Goal: Task Accomplishment & Management: Manage account settings

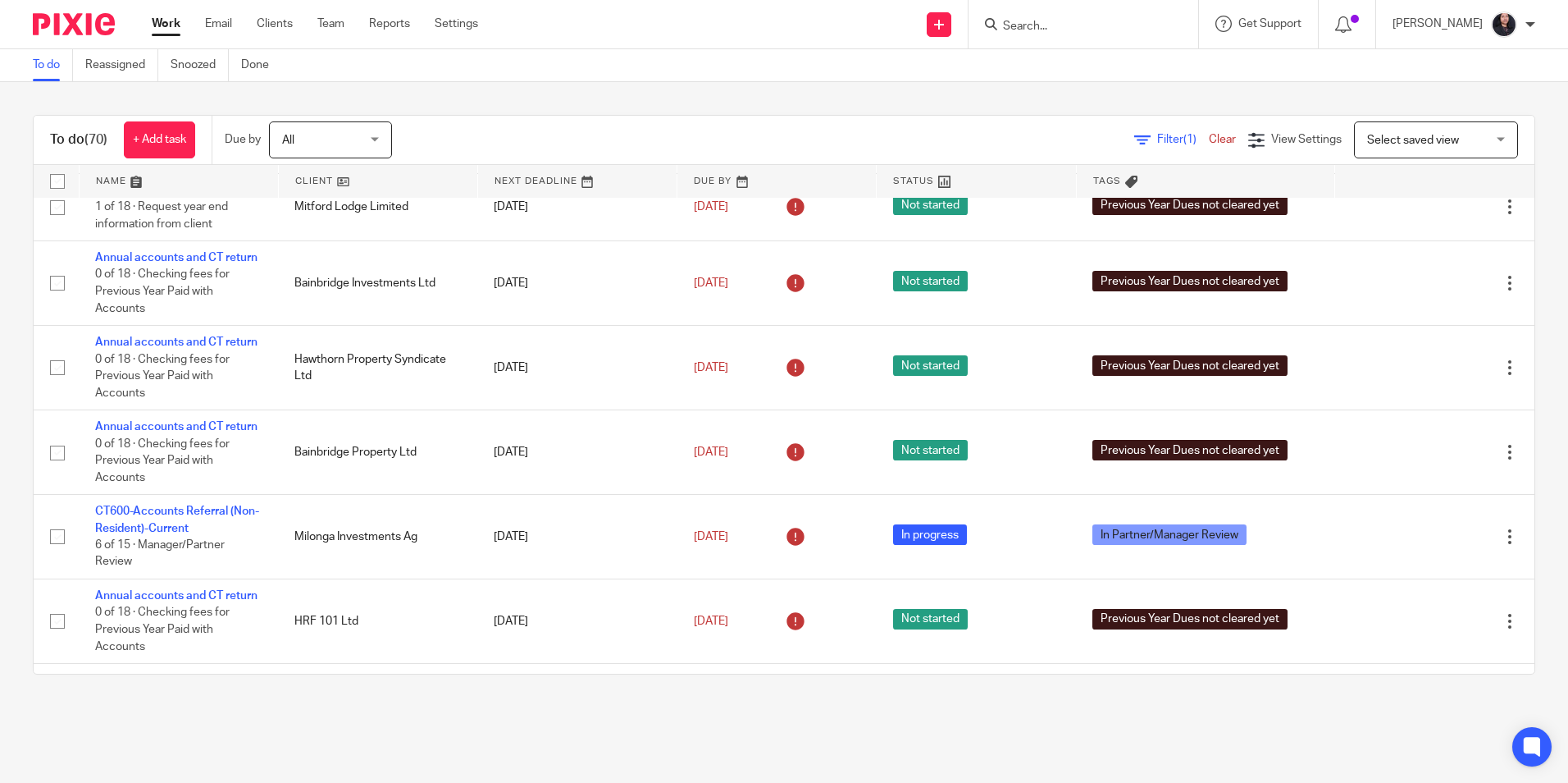
scroll to position [656, 0]
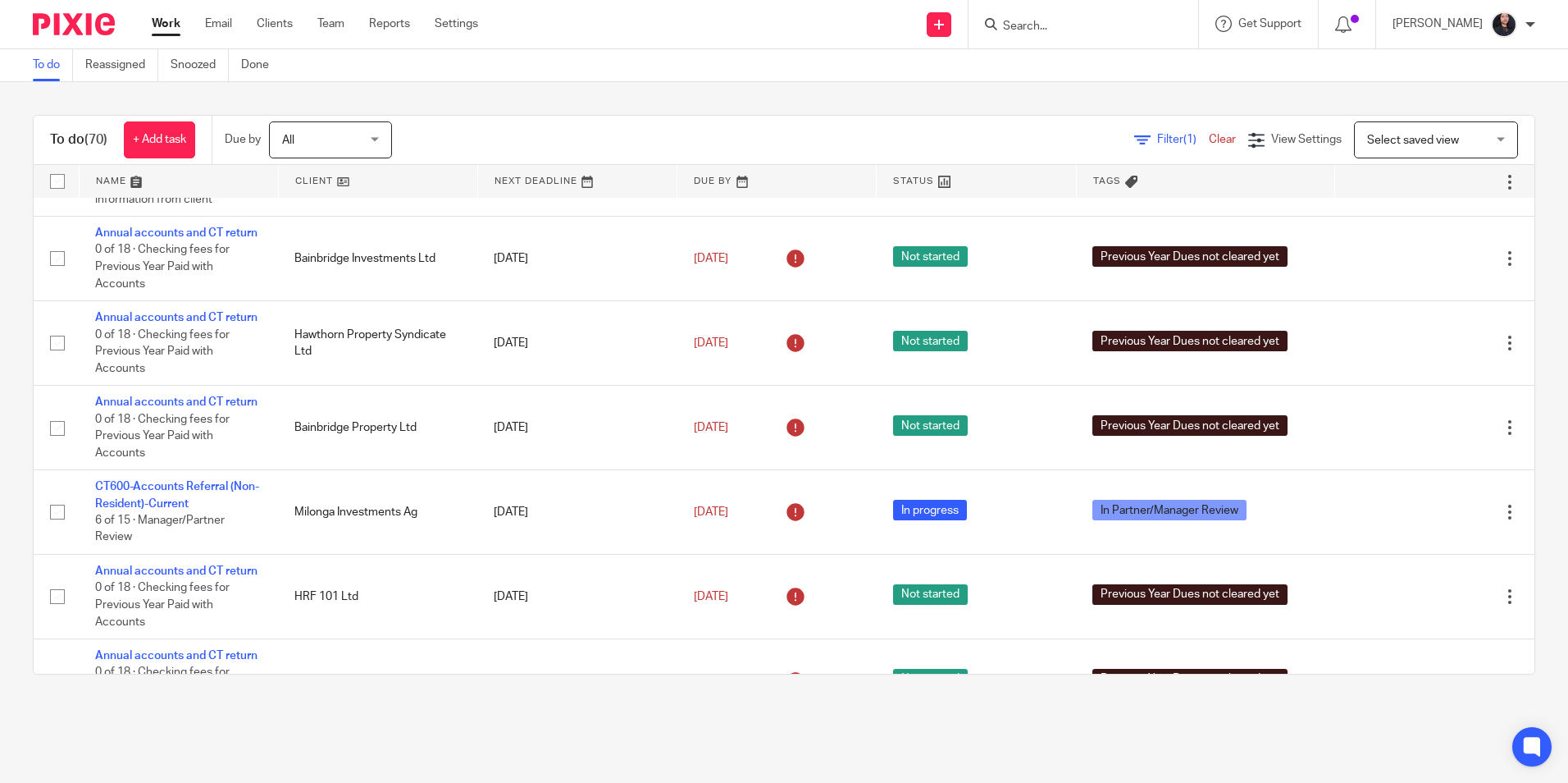
click at [1019, 23] on input "Search" at bounding box center [1075, 27] width 148 height 15
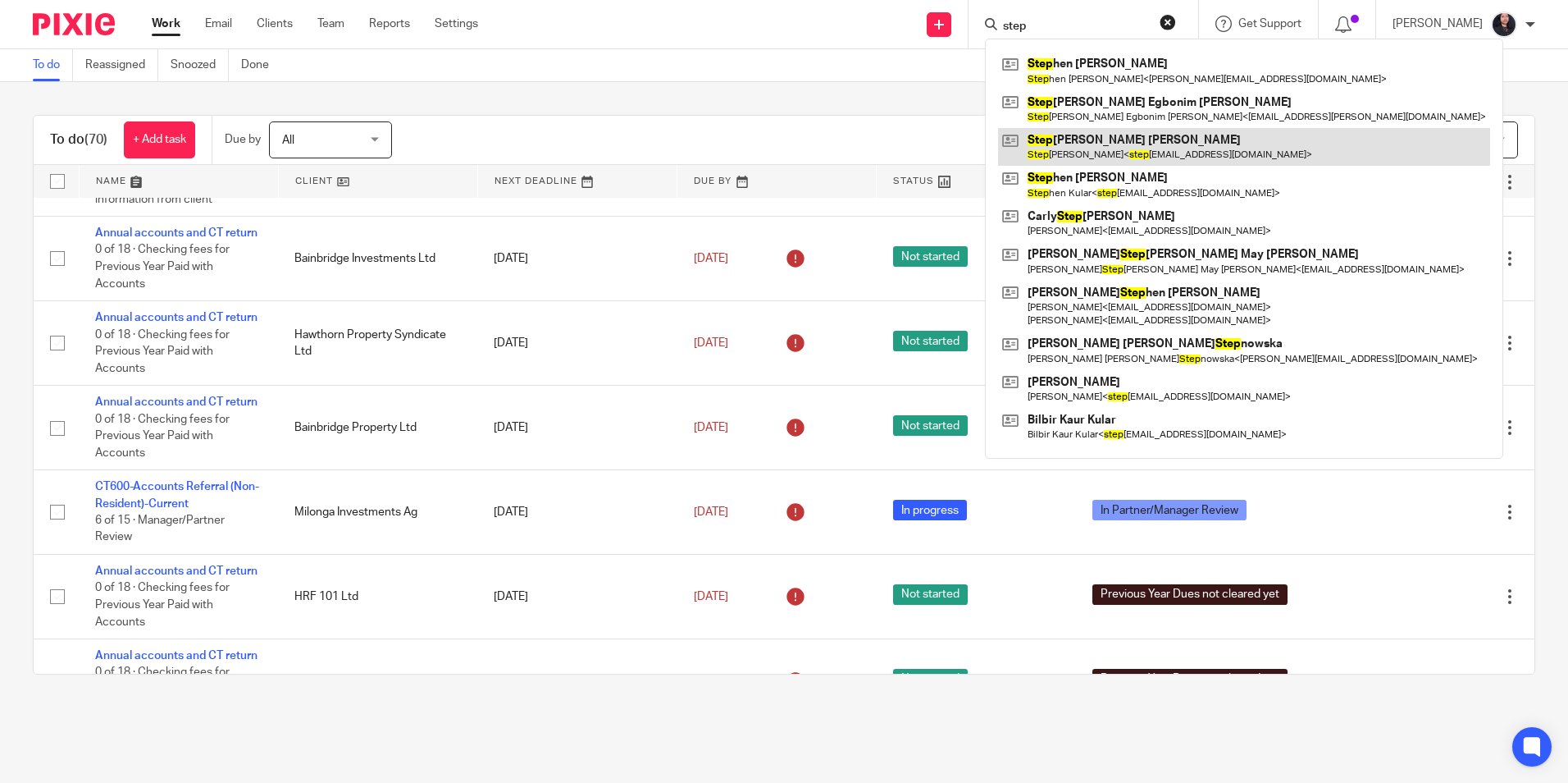
type input "step"
click at [1070, 148] on link at bounding box center [1243, 146] width 492 height 37
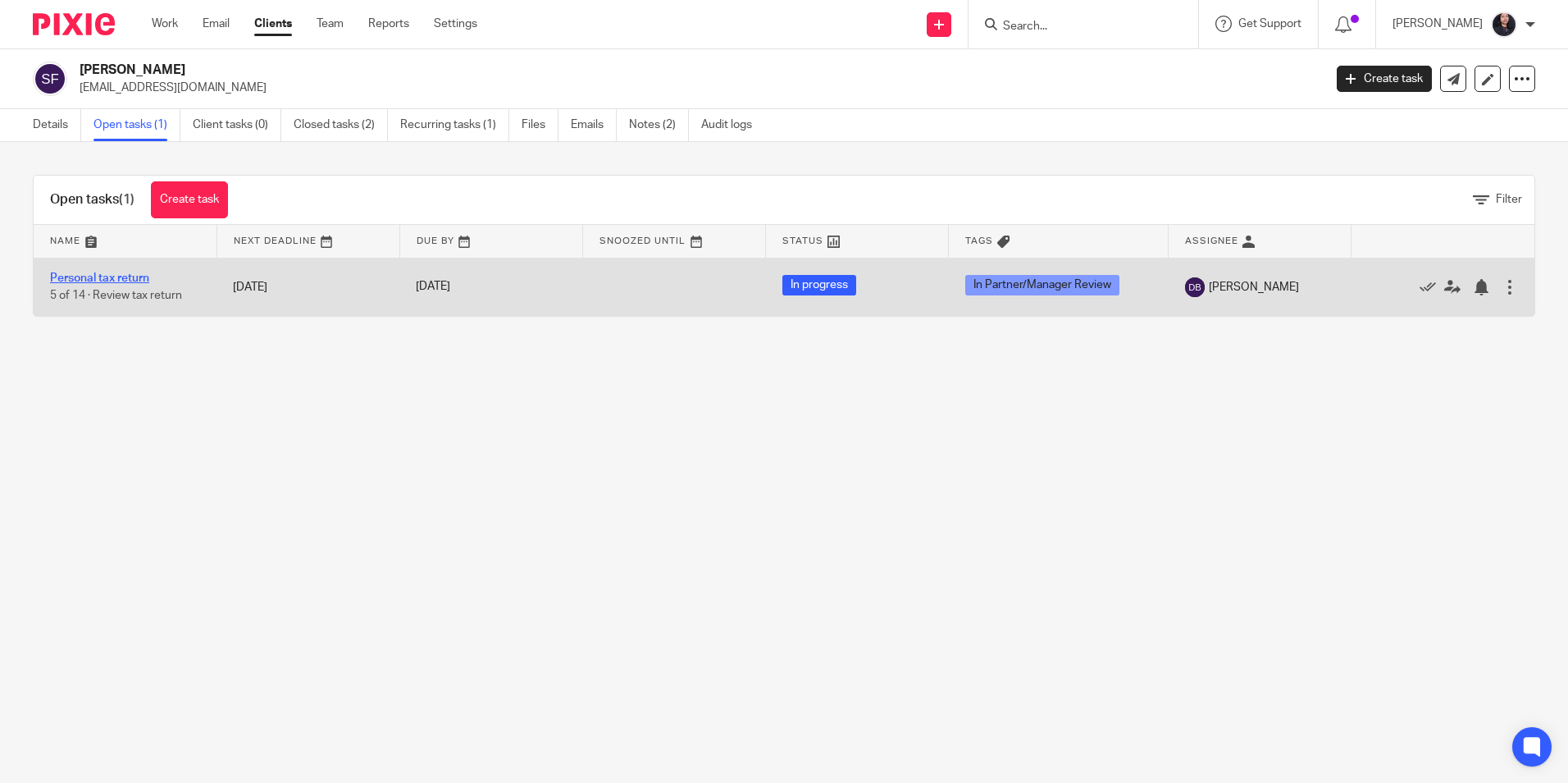
click at [104, 275] on link "Personal tax return" at bounding box center [100, 278] width 99 height 11
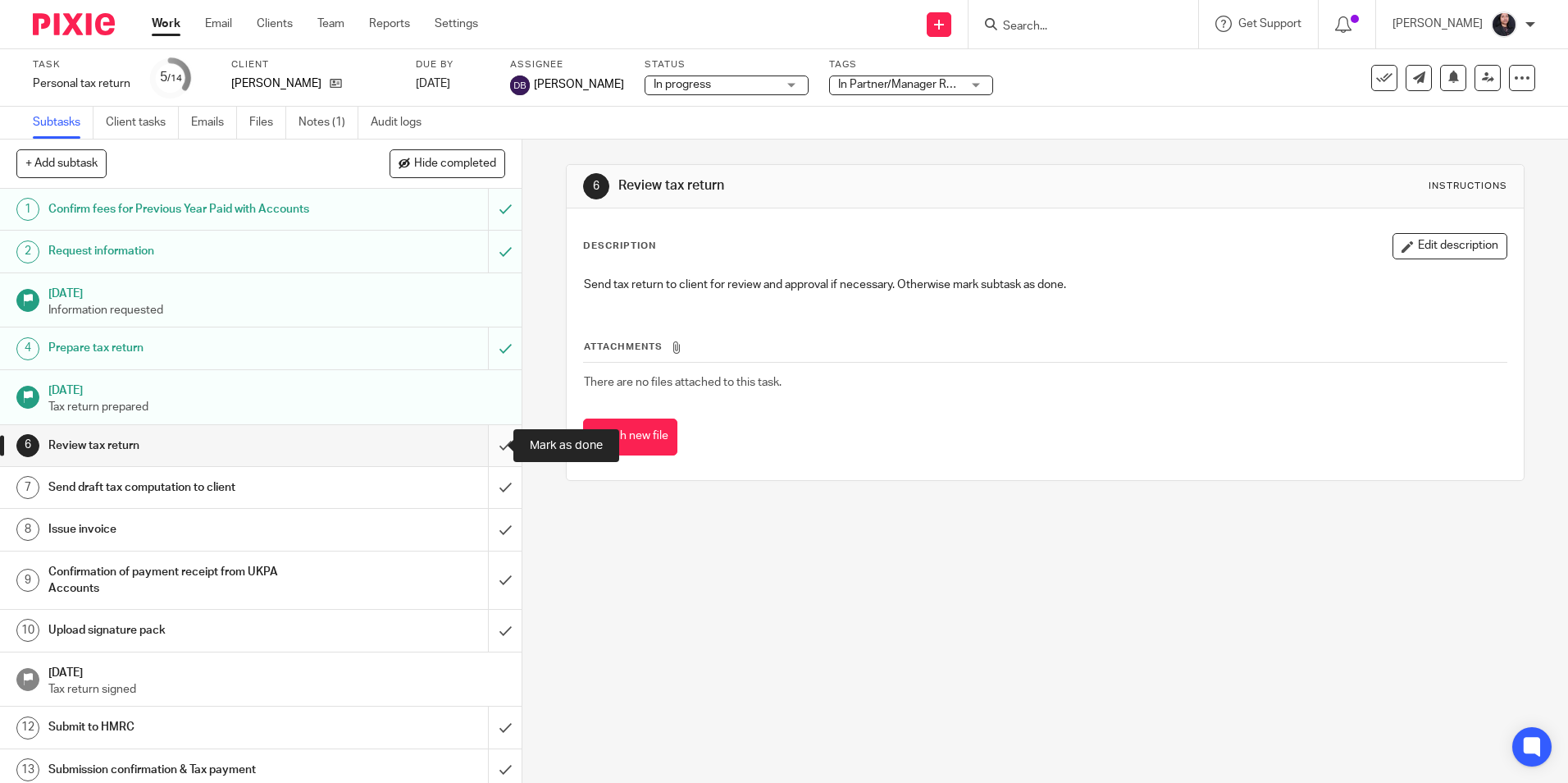
click at [484, 445] on input "submit" at bounding box center [260, 445] width 522 height 41
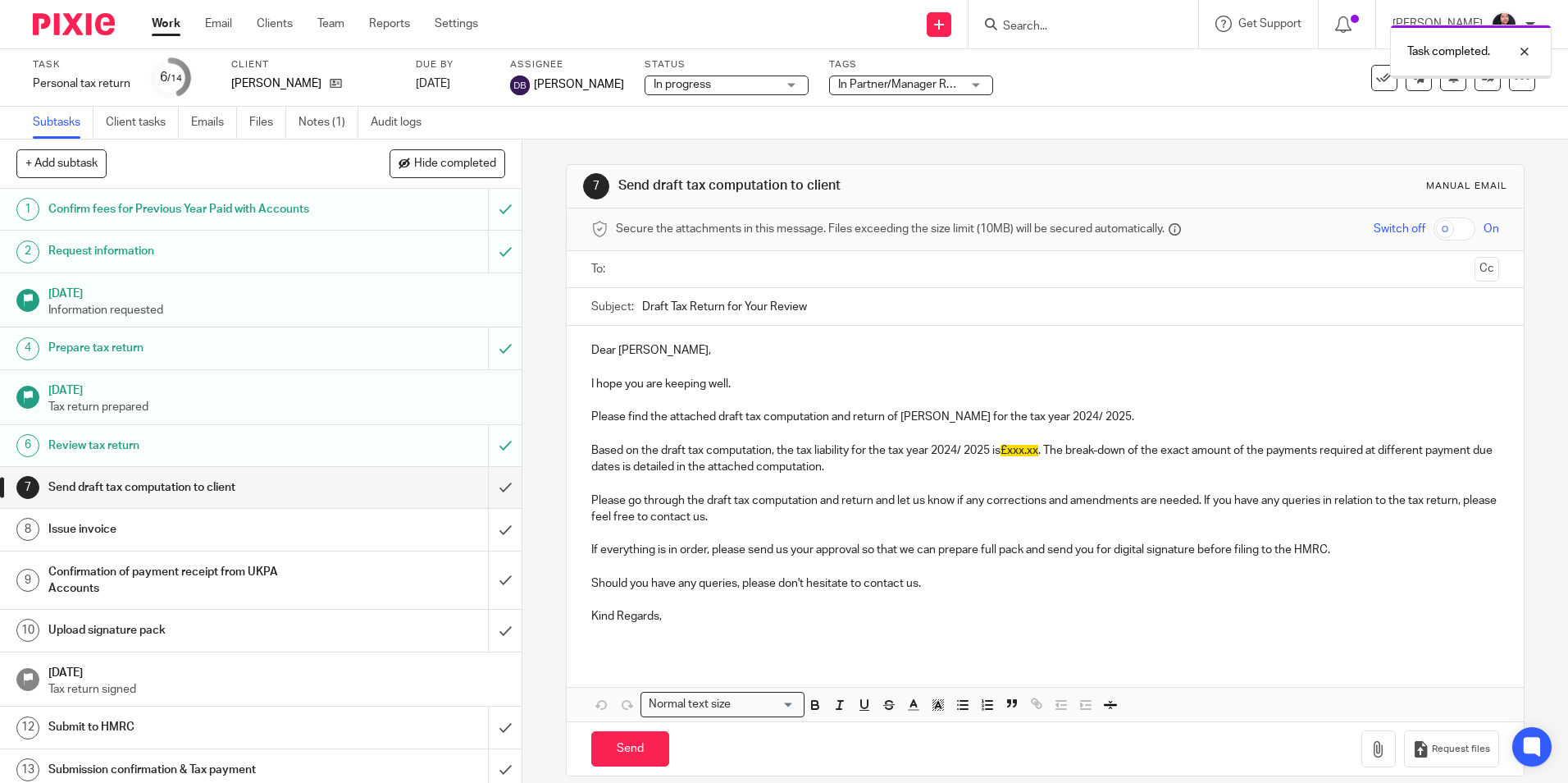
click at [65, 23] on img at bounding box center [74, 24] width 82 height 23
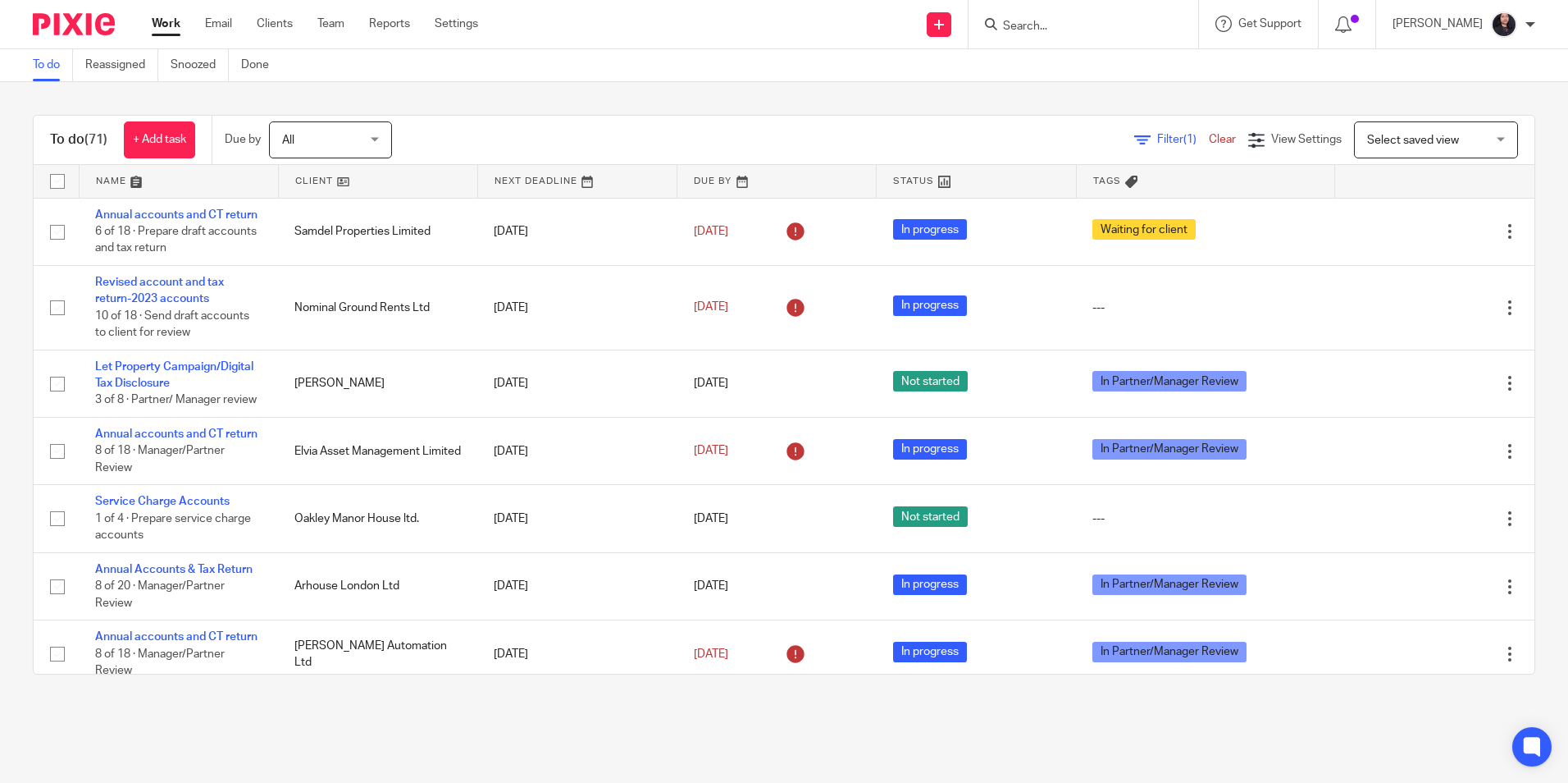
click at [1090, 31] on input "Search" at bounding box center [1075, 27] width 148 height 15
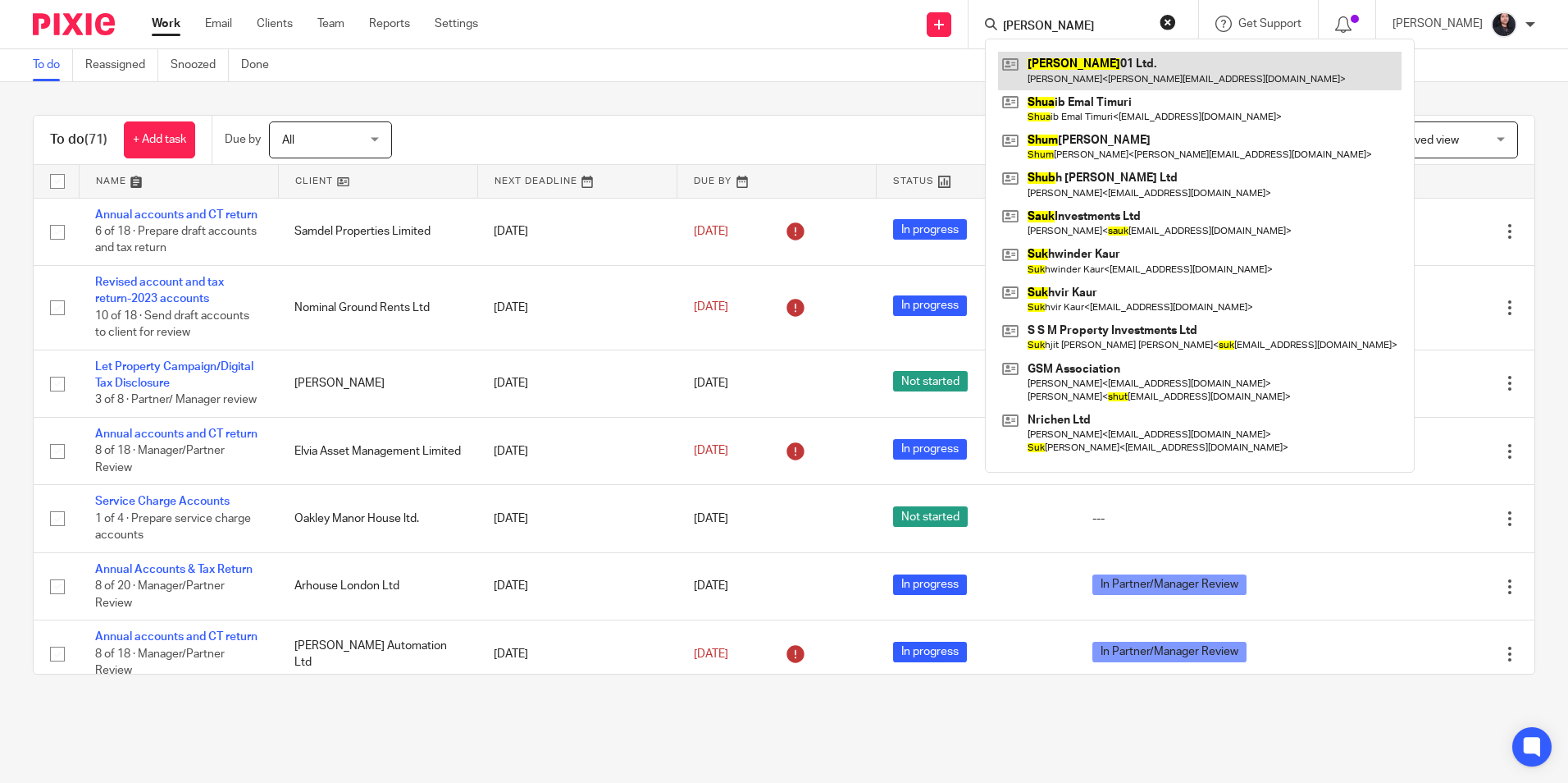
type input "shuk"
click at [1084, 65] on link at bounding box center [1199, 70] width 403 height 37
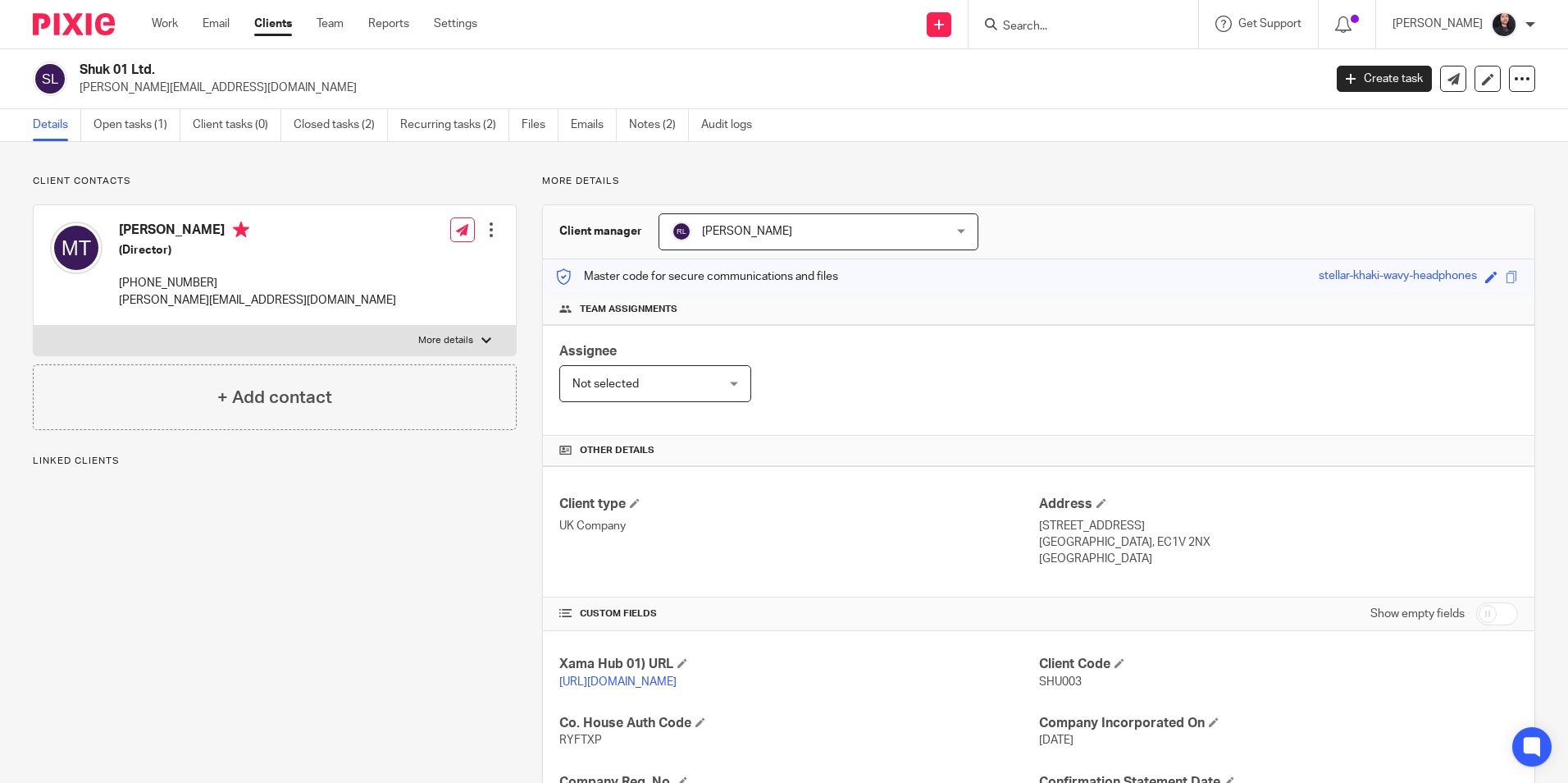
scroll to position [217, 0]
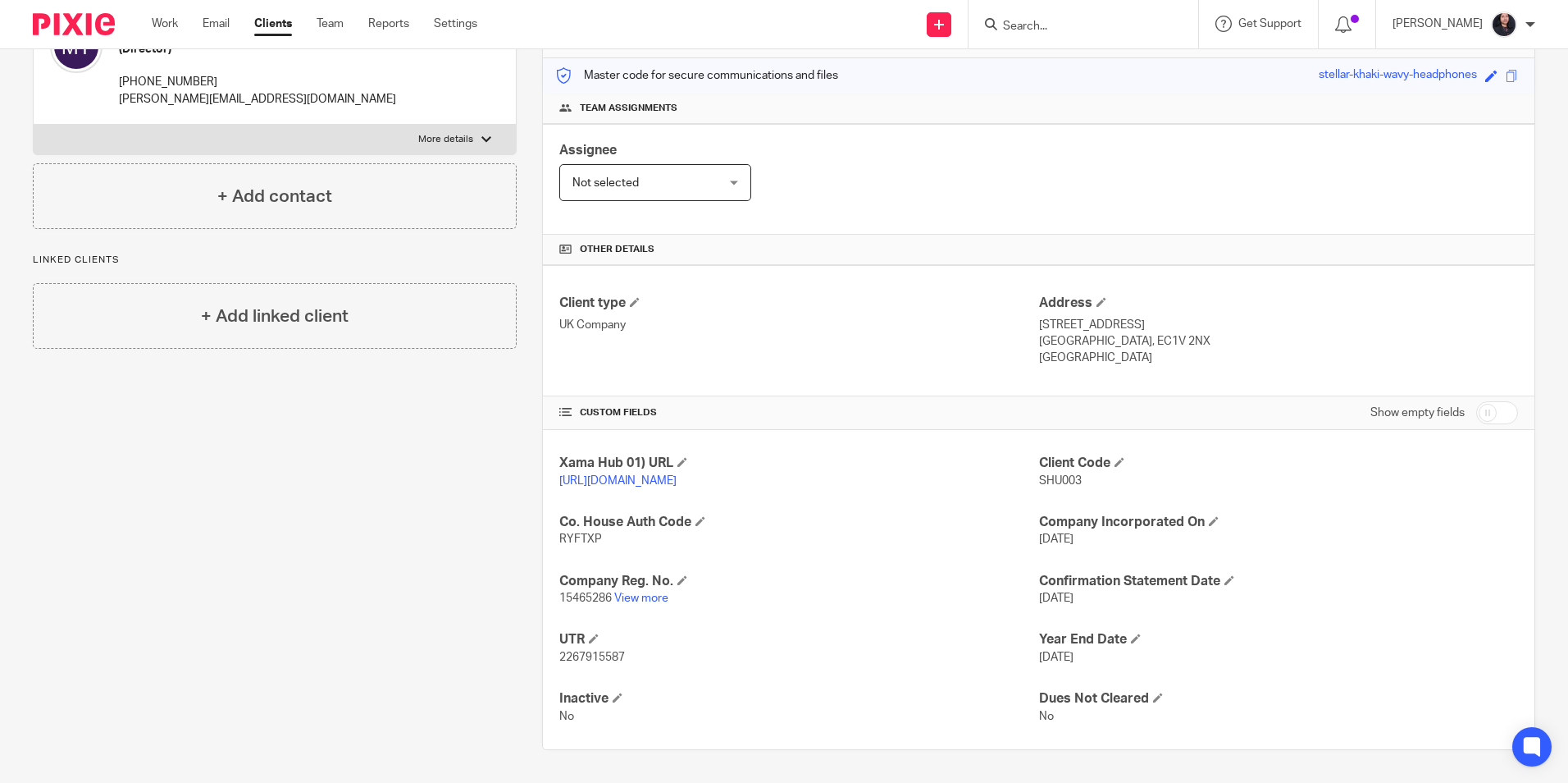
click at [80, 24] on img at bounding box center [74, 24] width 82 height 23
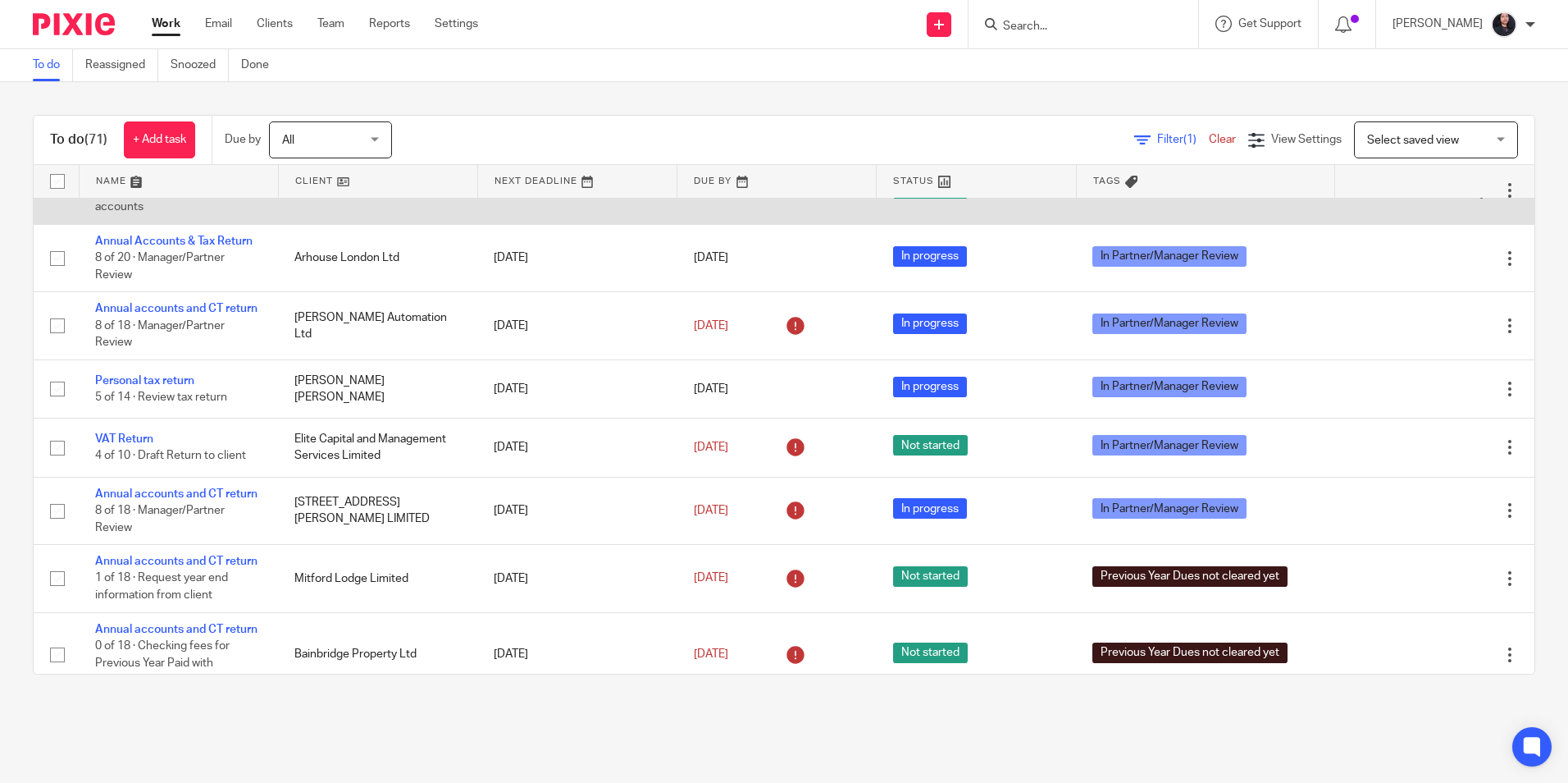
scroll to position [411, 0]
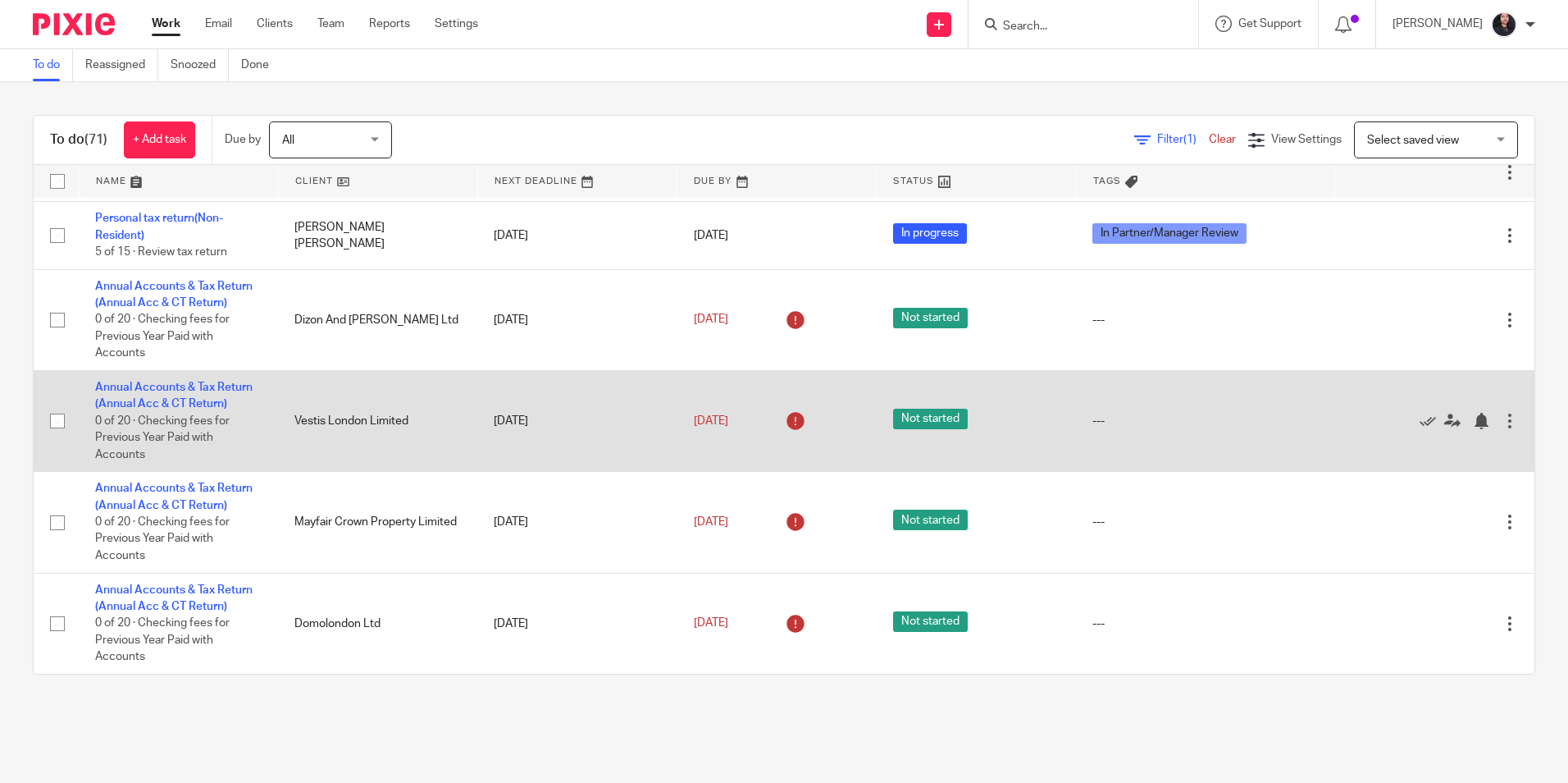
scroll to position [4688, 0]
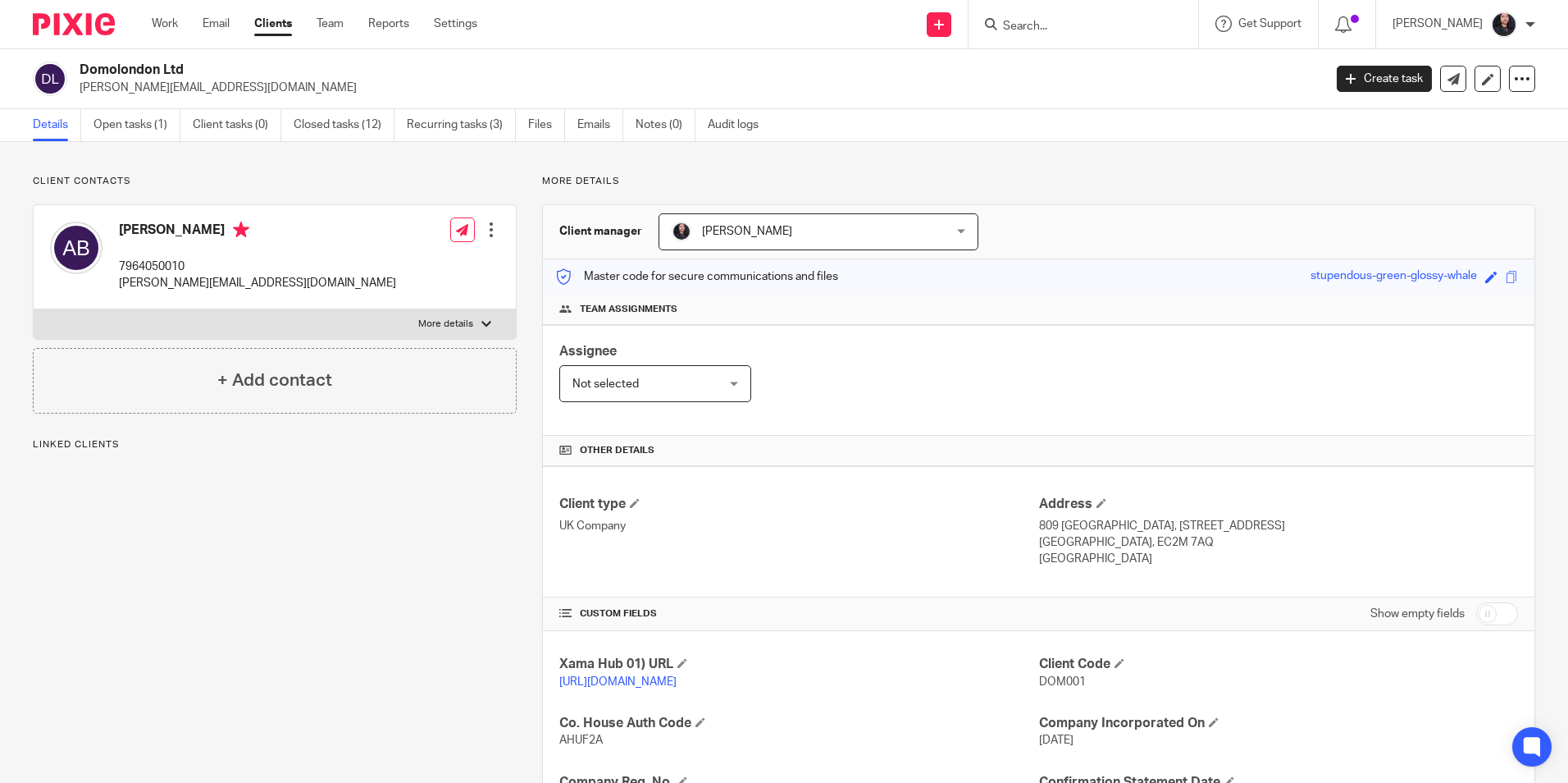
click at [792, 232] on span "[PERSON_NAME]" at bounding box center [747, 231] width 90 height 11
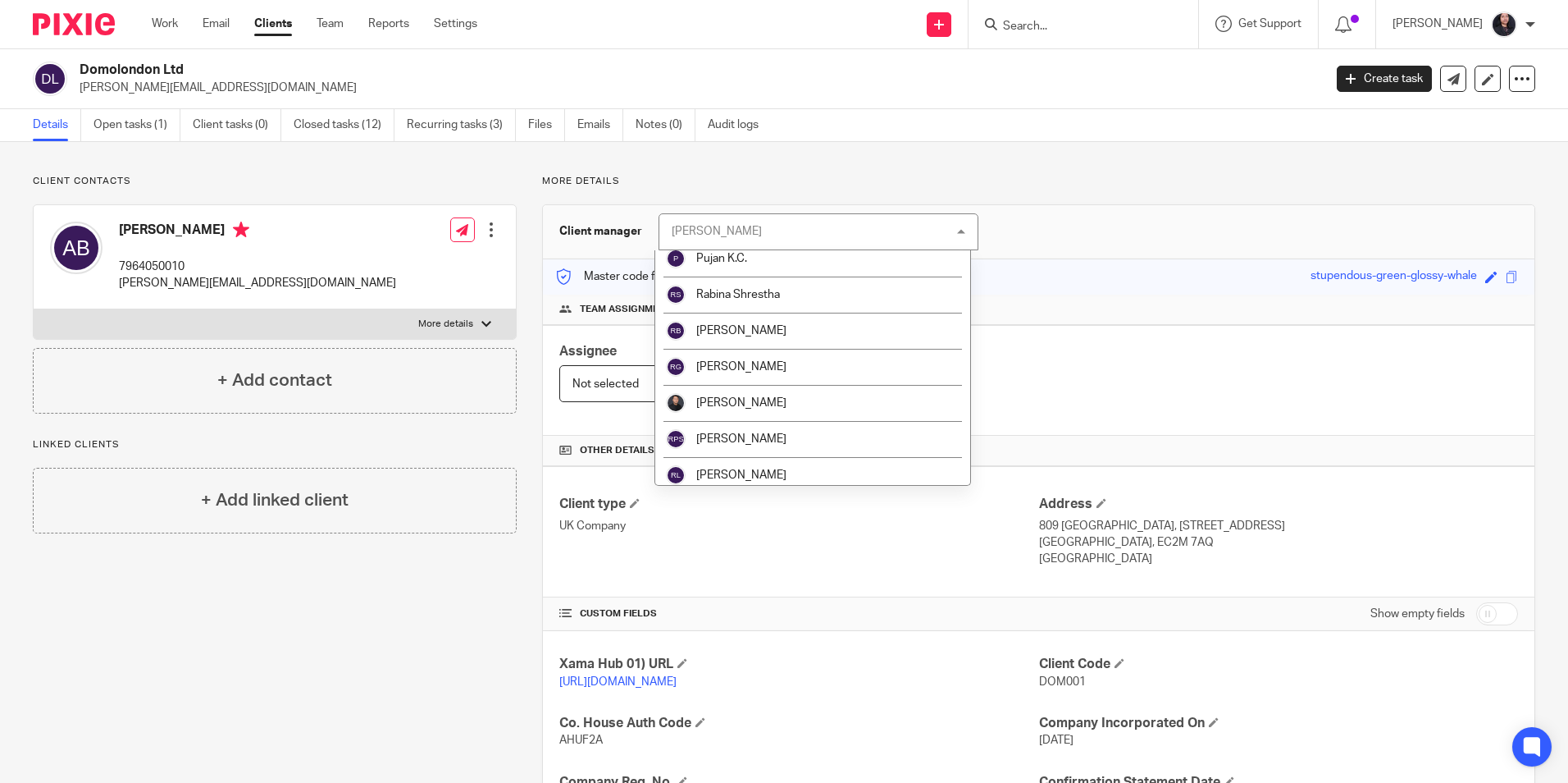
scroll to position [1969, 0]
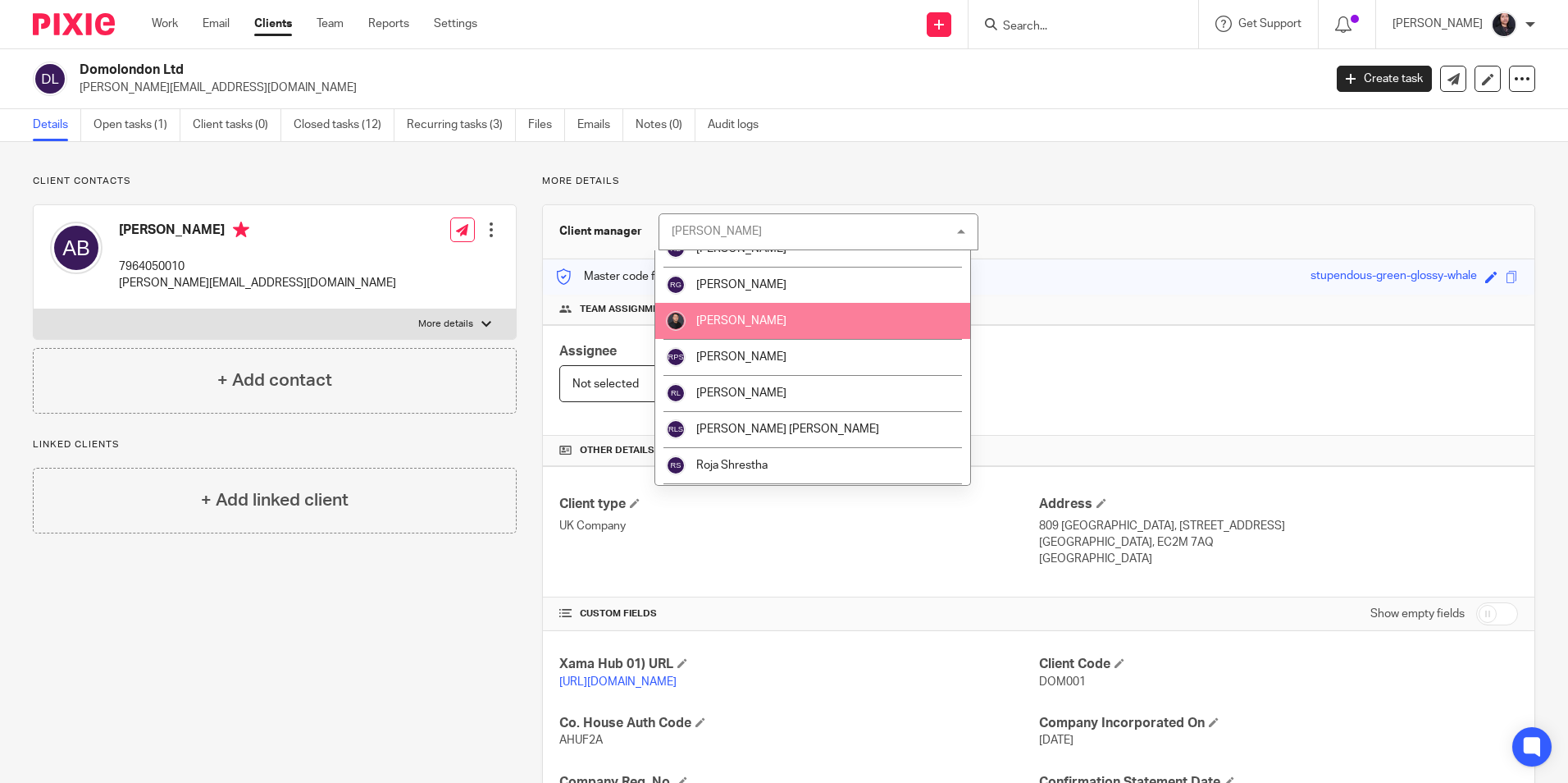
click at [738, 323] on span "[PERSON_NAME]" at bounding box center [741, 320] width 90 height 11
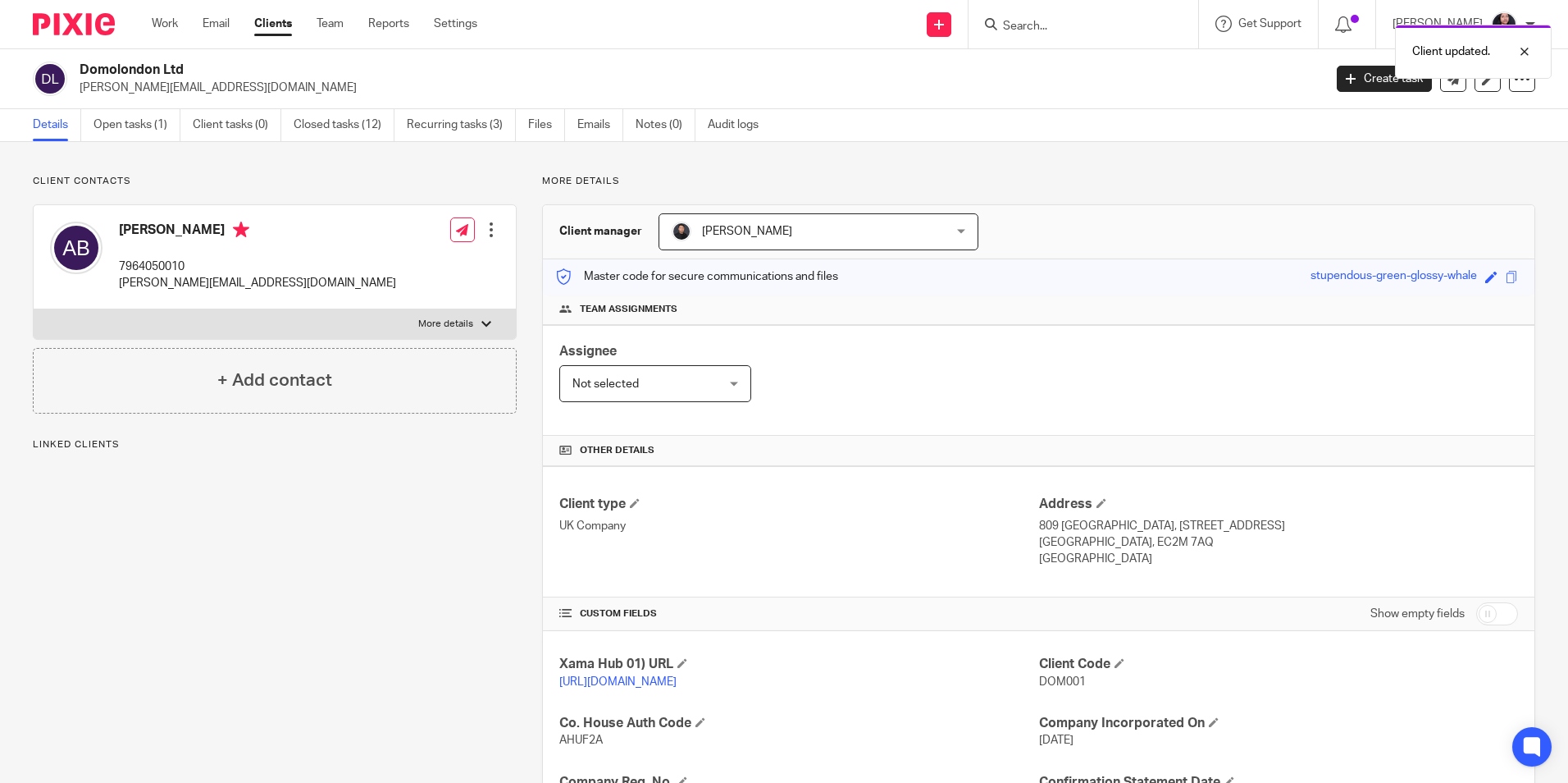
drag, startPoint x: 147, startPoint y: 128, endPoint x: 183, endPoint y: 144, distance: 39.4
click at [147, 128] on link "Open tasks (1)" at bounding box center [137, 125] width 87 height 32
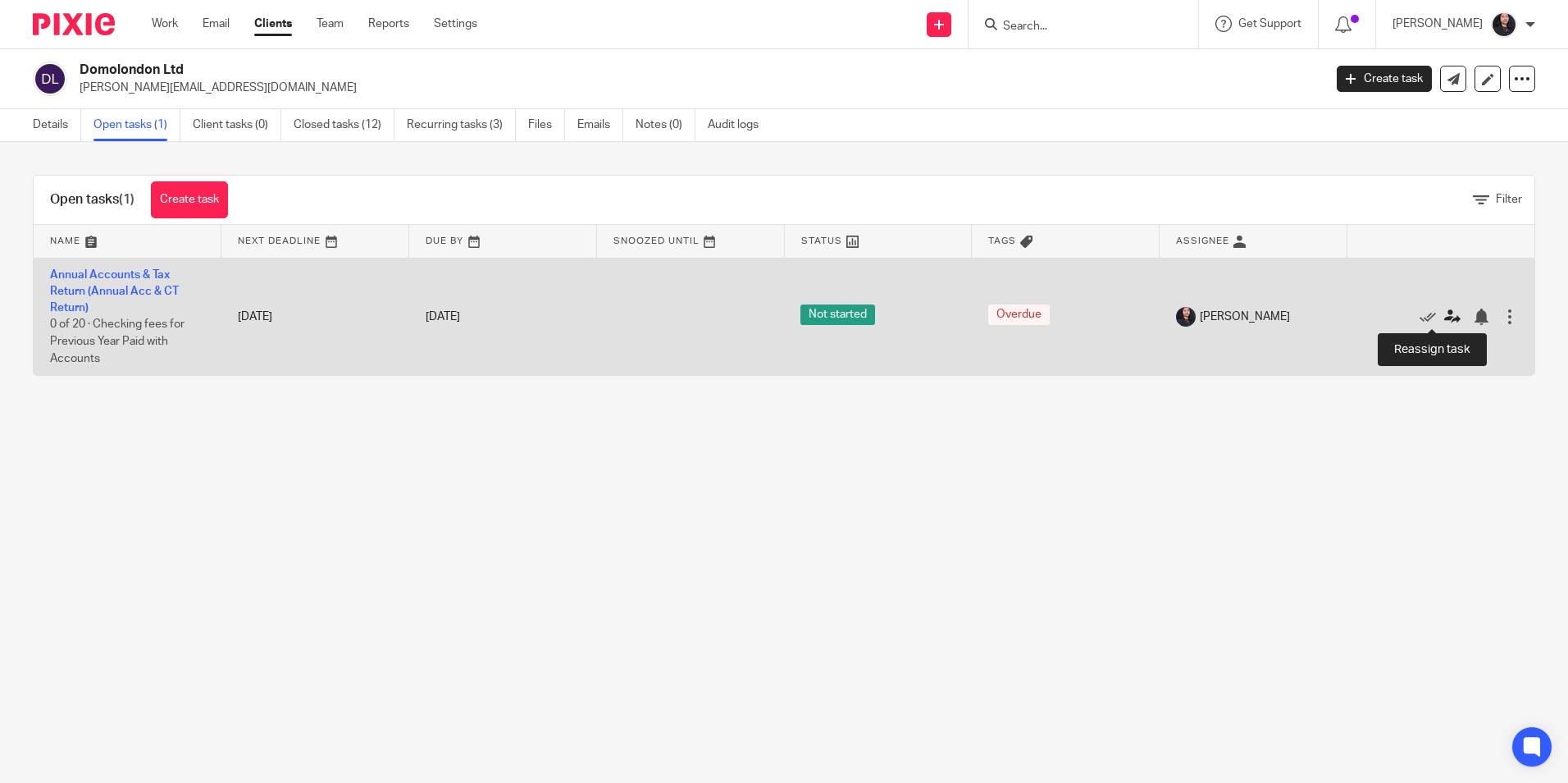
click at [1444, 313] on icon at bounding box center [1452, 316] width 16 height 16
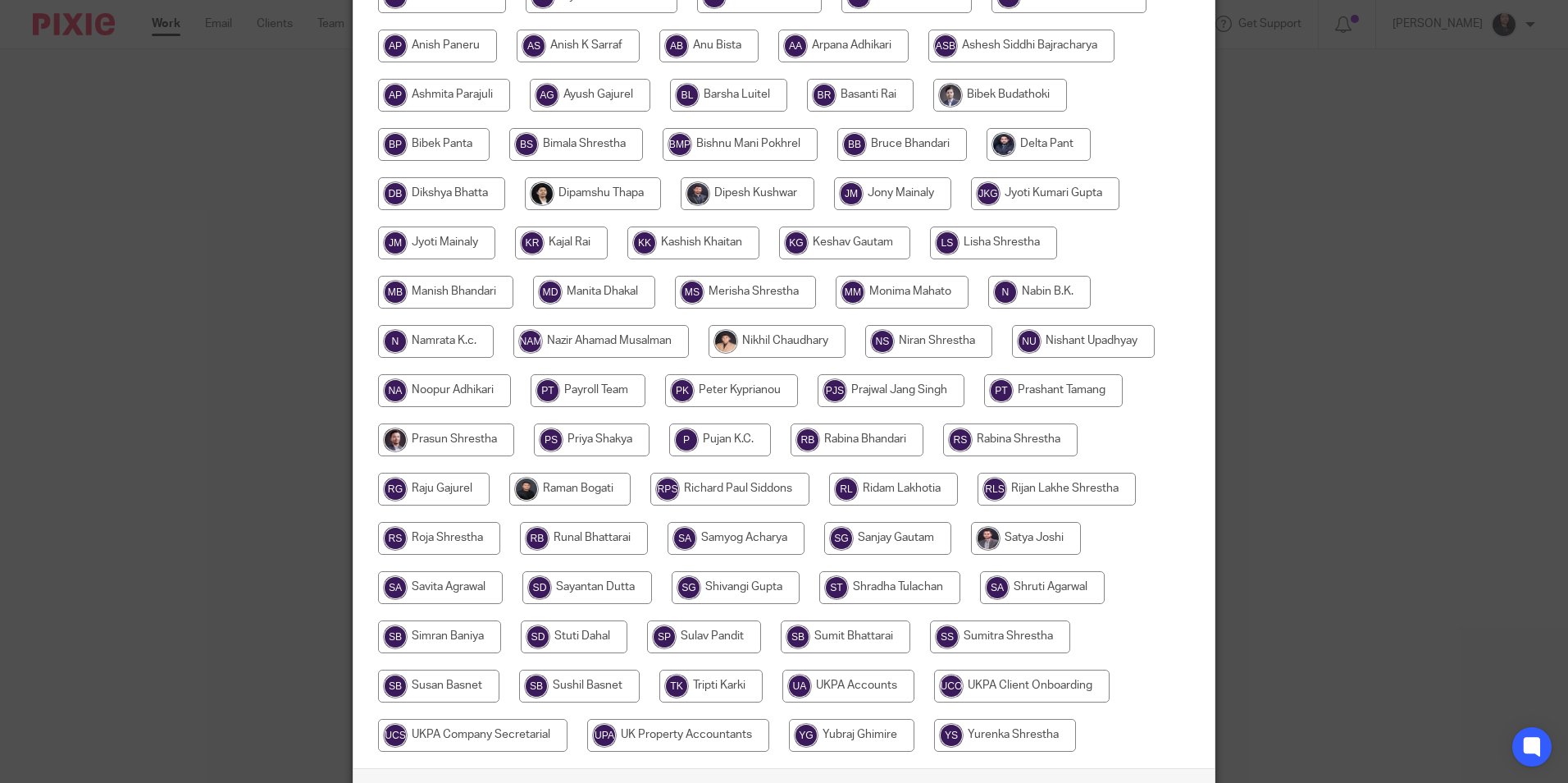
scroll to position [328, 0]
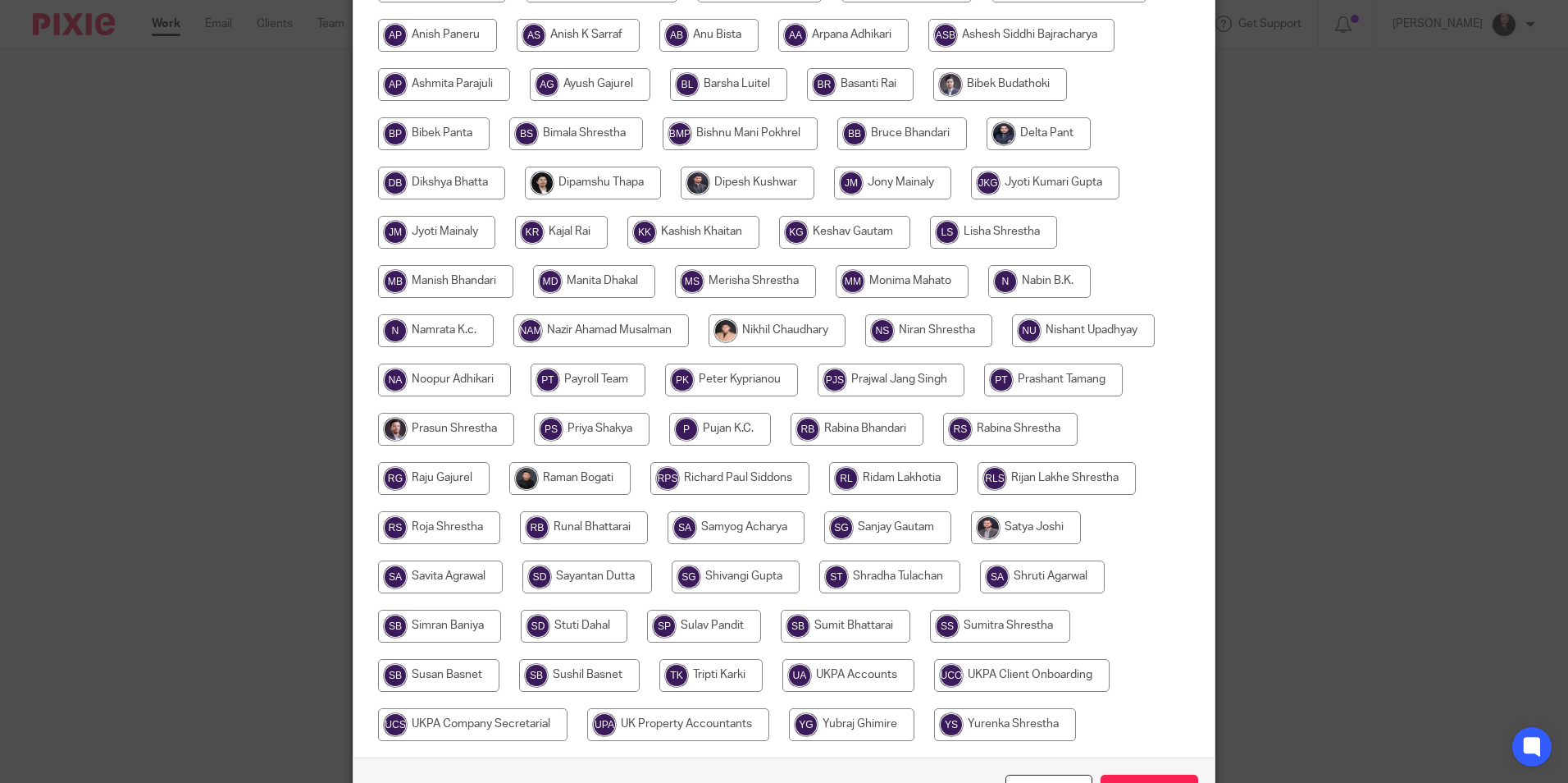
click at [558, 488] on input "radio" at bounding box center [570, 478] width 121 height 33
radio input "true"
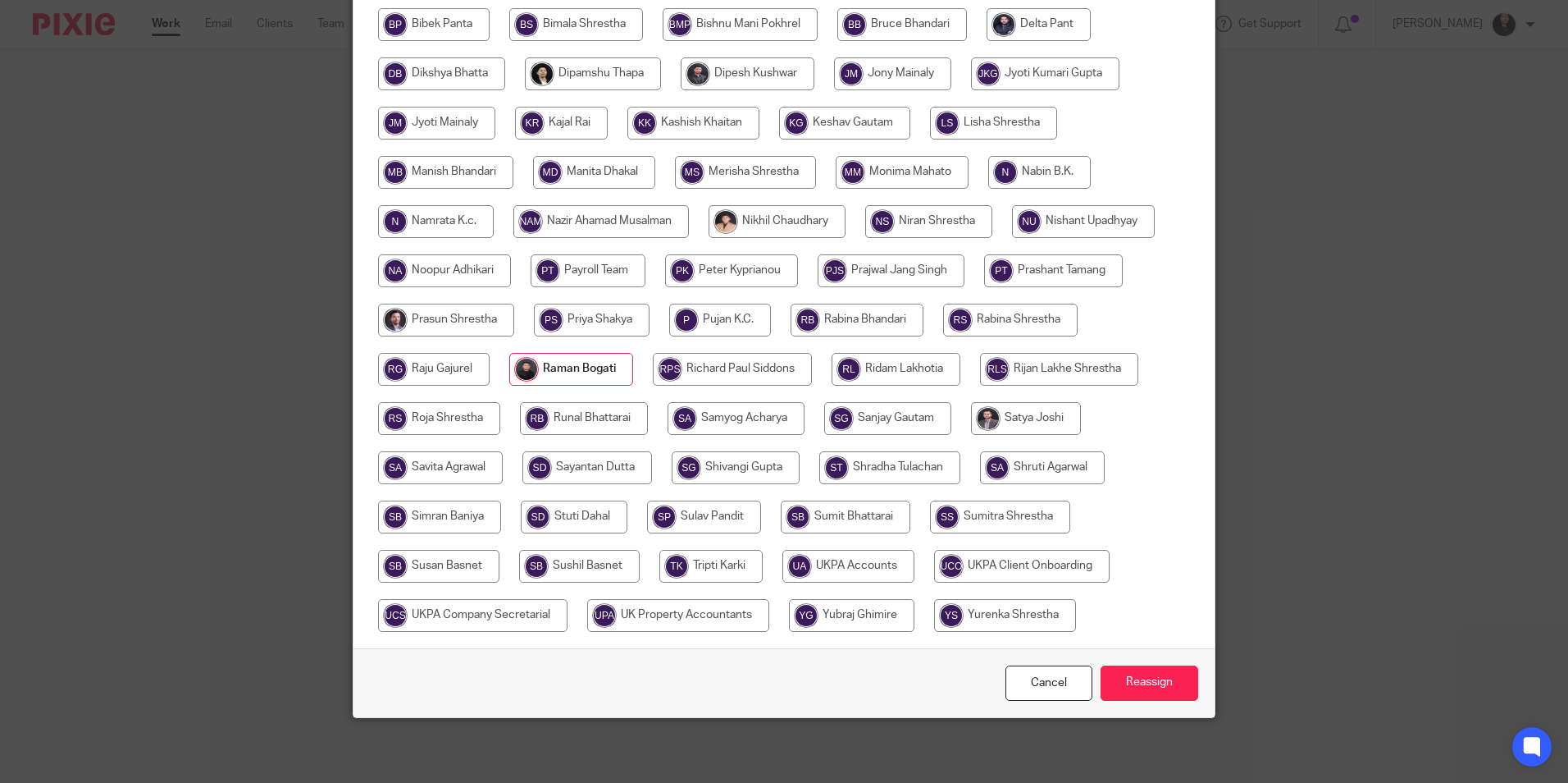
scroll to position [438, 0]
click at [1131, 689] on input "Reassign" at bounding box center [1149, 682] width 97 height 36
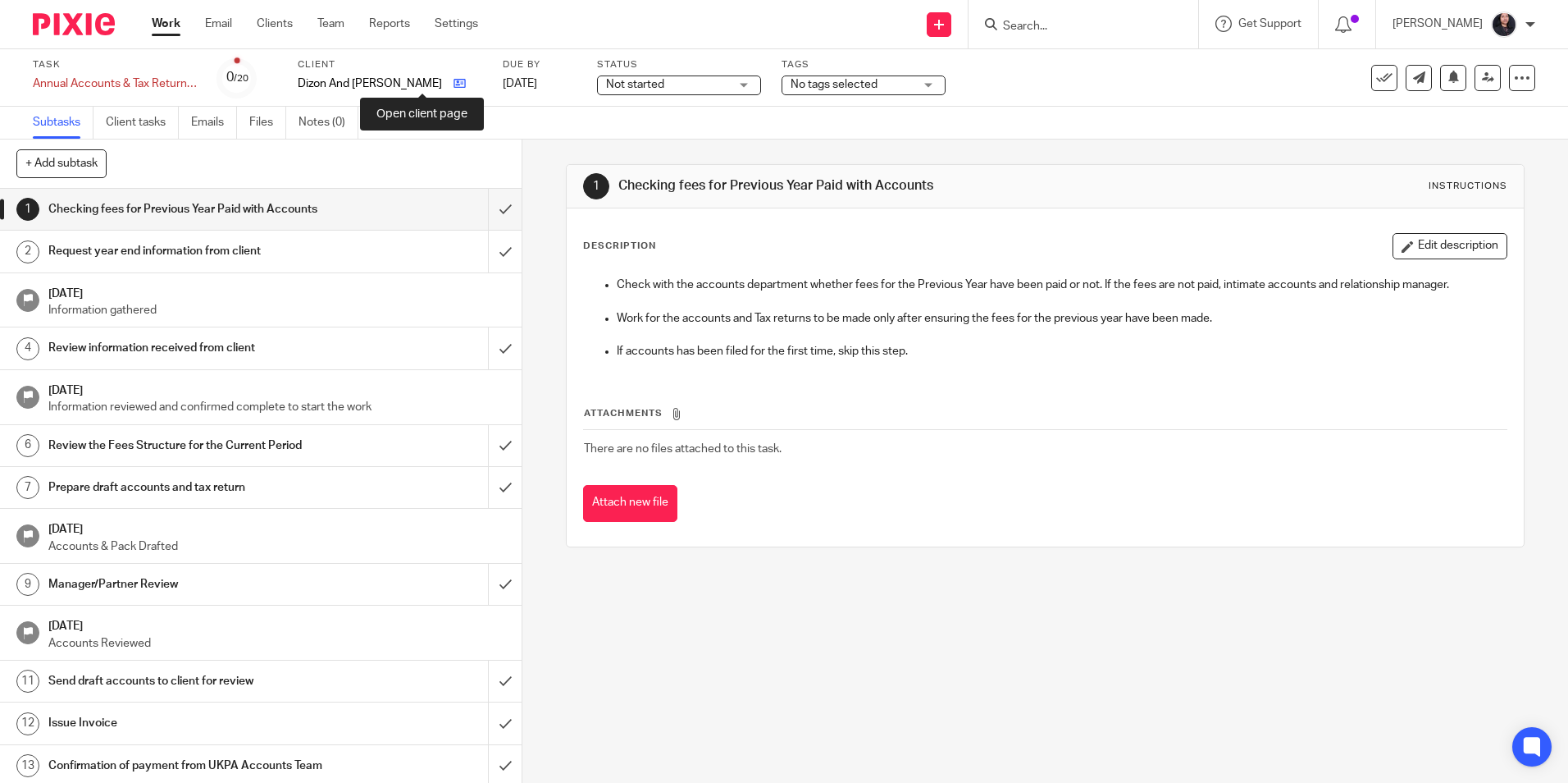
click at [454, 86] on icon at bounding box center [460, 83] width 12 height 12
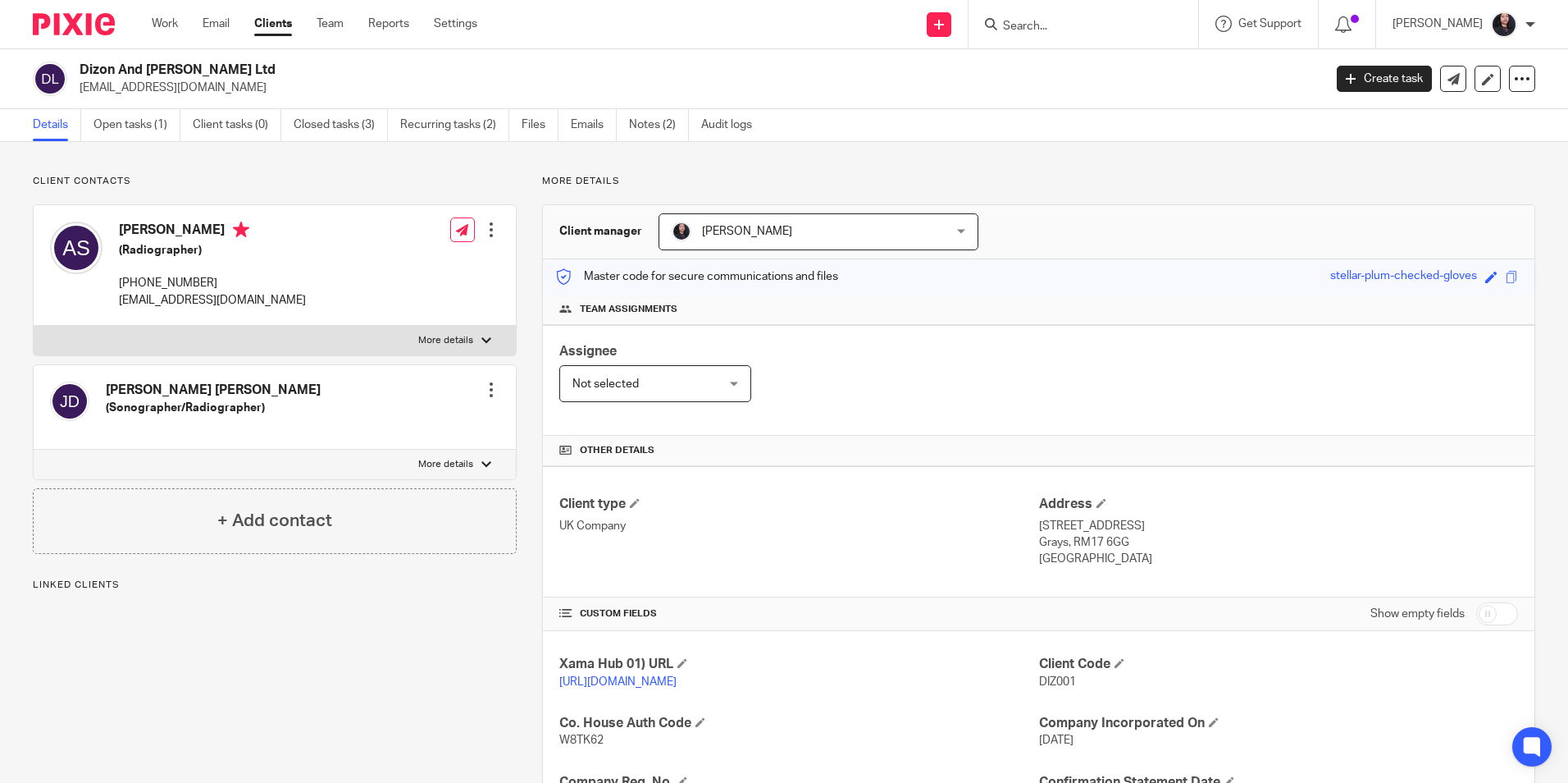
click at [683, 215] on span "[PERSON_NAME]" at bounding box center [794, 232] width 245 height 35
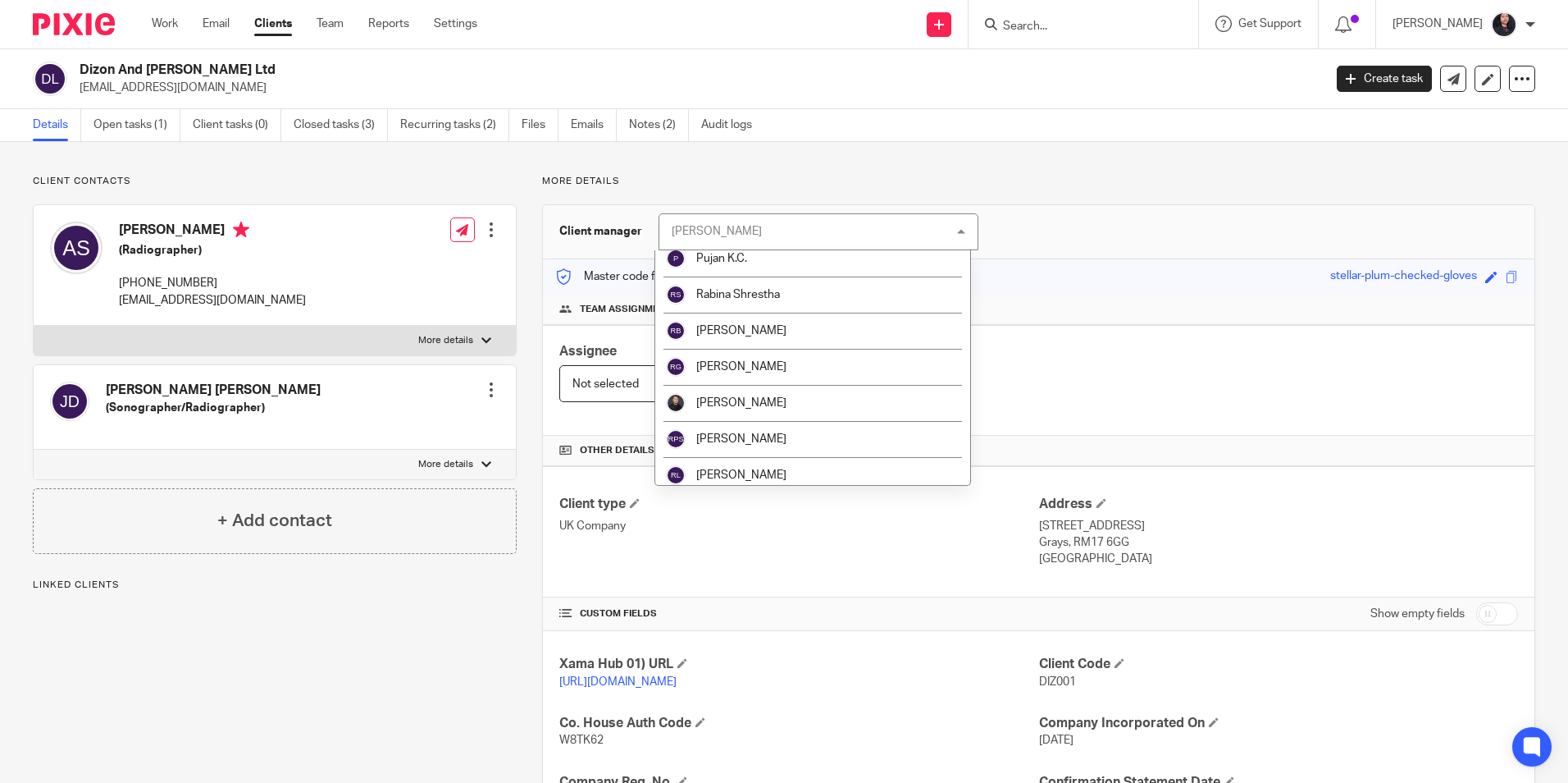
scroll to position [1969, 0]
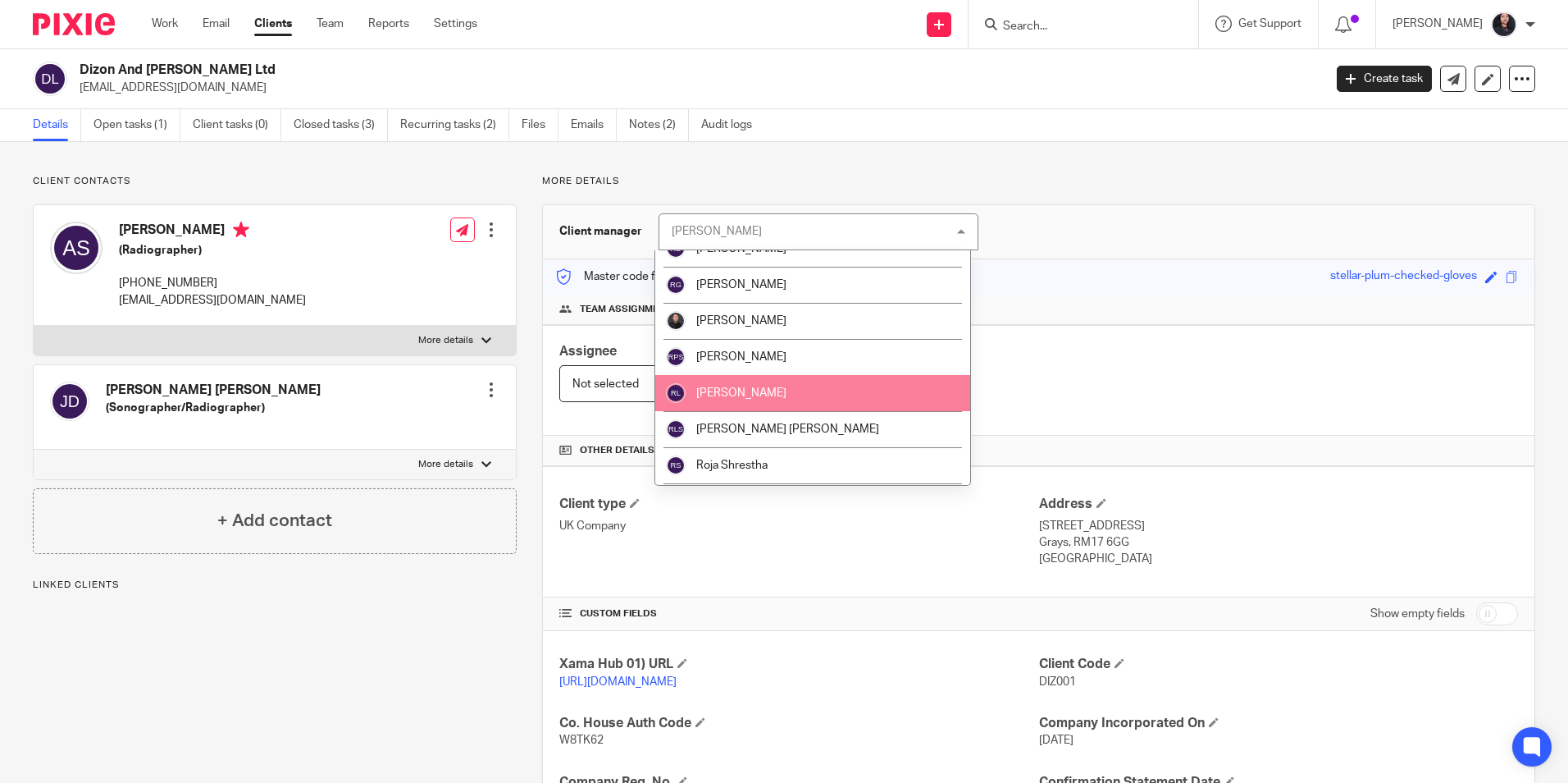
click at [730, 394] on span "Ridam Lakhotia" at bounding box center [741, 392] width 90 height 11
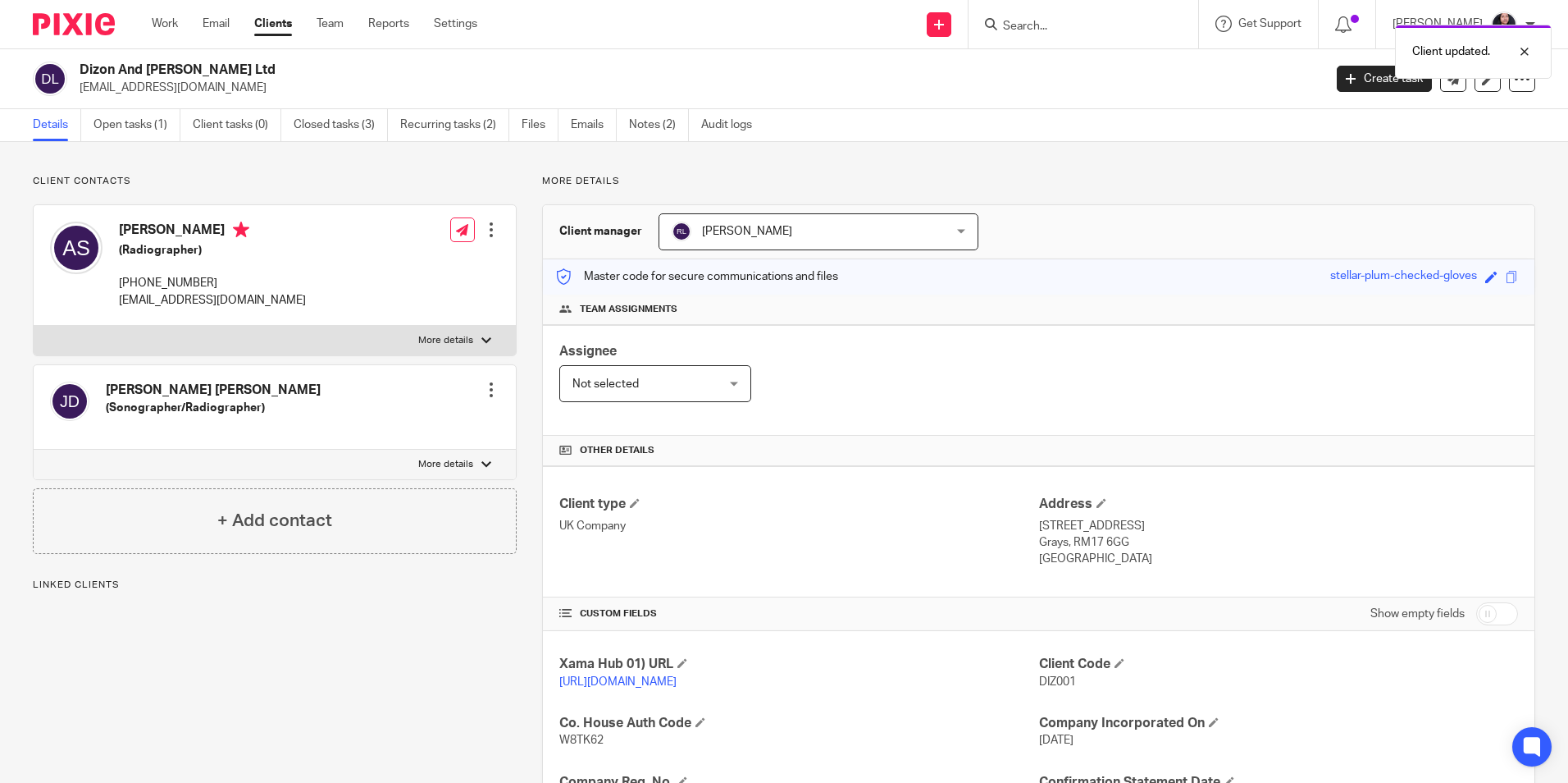
drag, startPoint x: 79, startPoint y: 65, endPoint x: 245, endPoint y: 66, distance: 166.0
click at [245, 66] on div "Dizon And Santos Ltd ja@dspropertyinvestors.co.uk" at bounding box center [672, 79] width 1279 height 35
copy h2 "Dizon And [PERSON_NAME] Ltd"
click at [134, 123] on link "Open tasks (1)" at bounding box center [137, 125] width 87 height 32
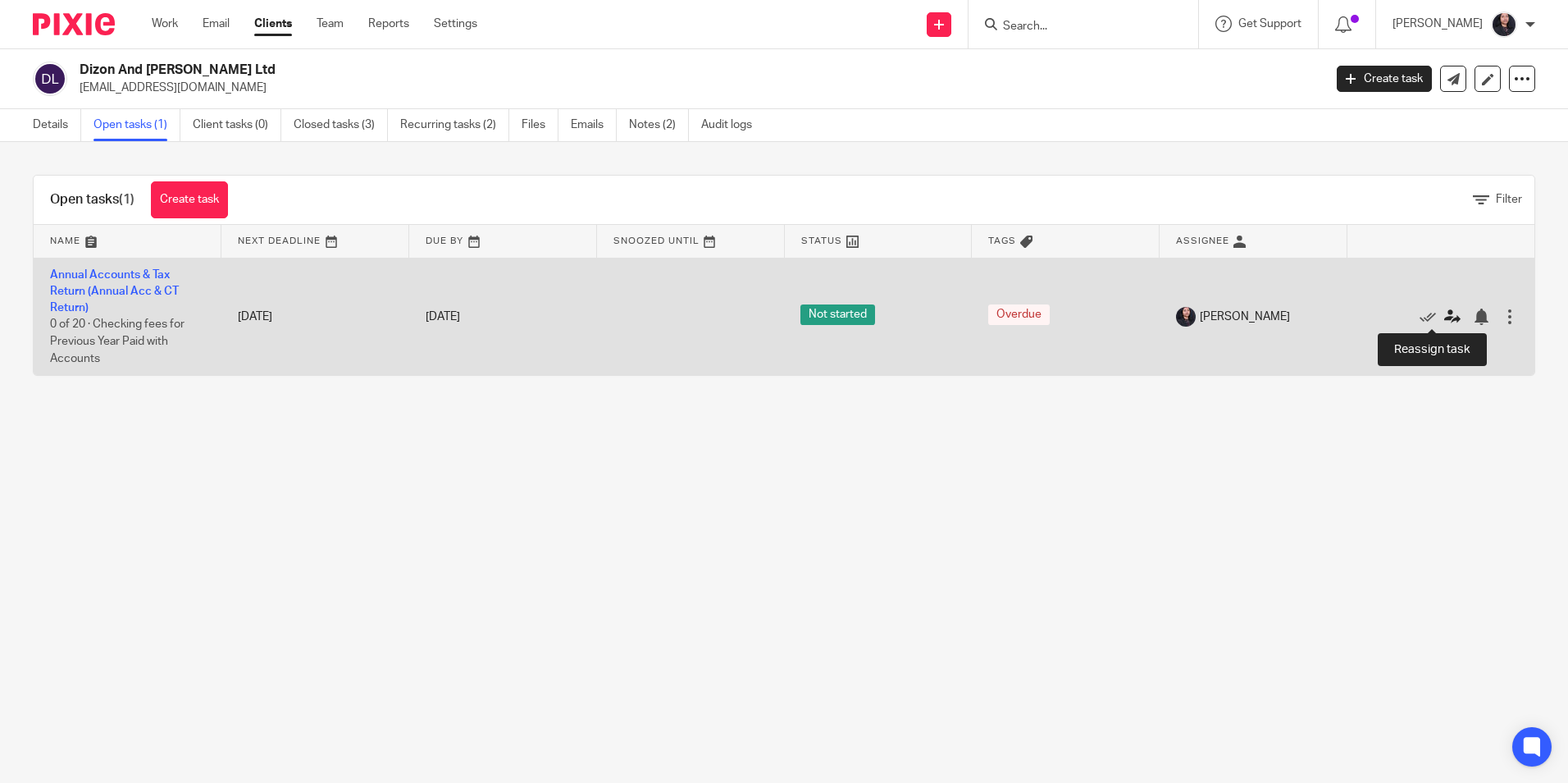
click at [1444, 319] on icon at bounding box center [1452, 316] width 16 height 16
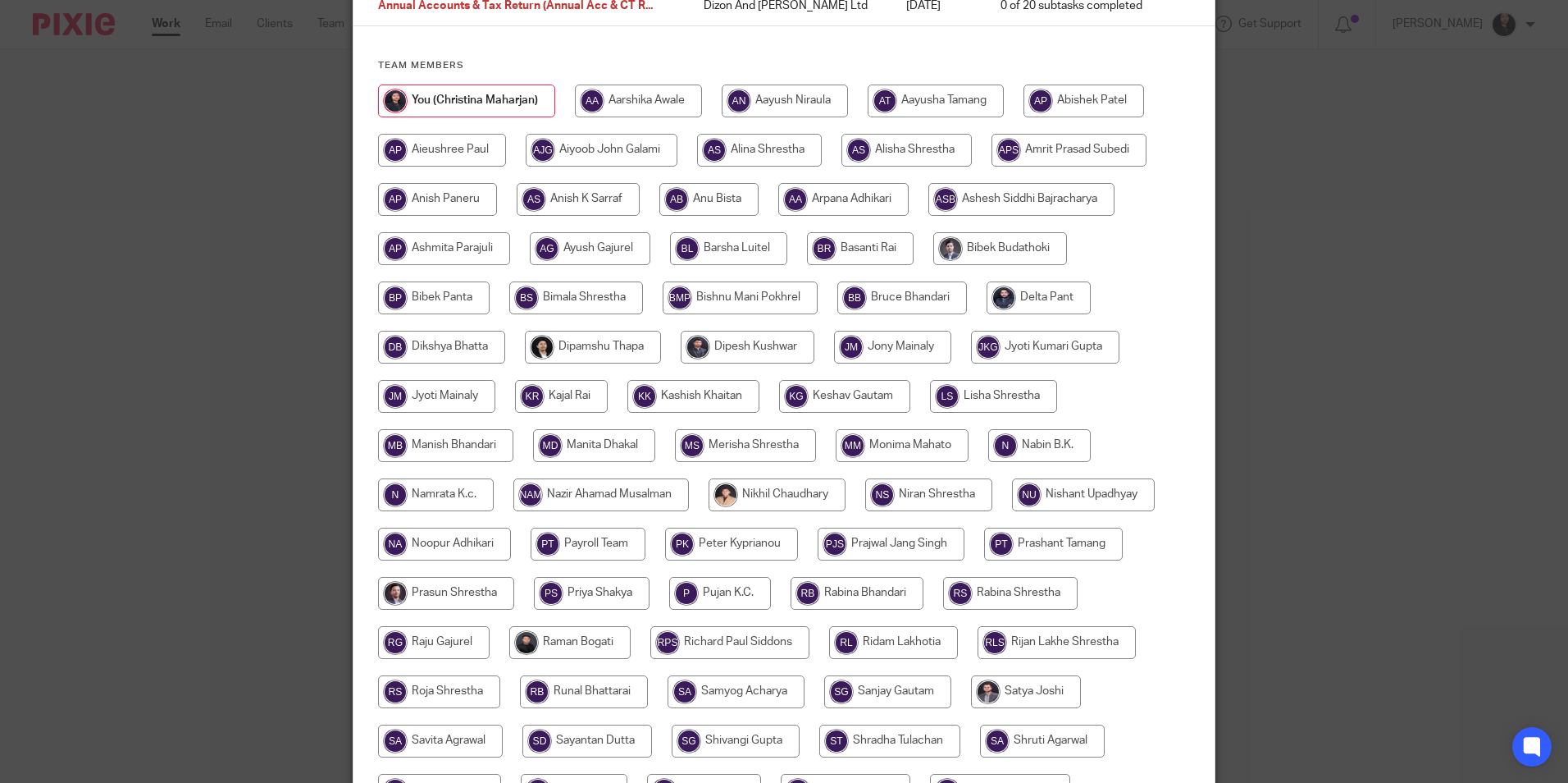
scroll to position [247, 0]
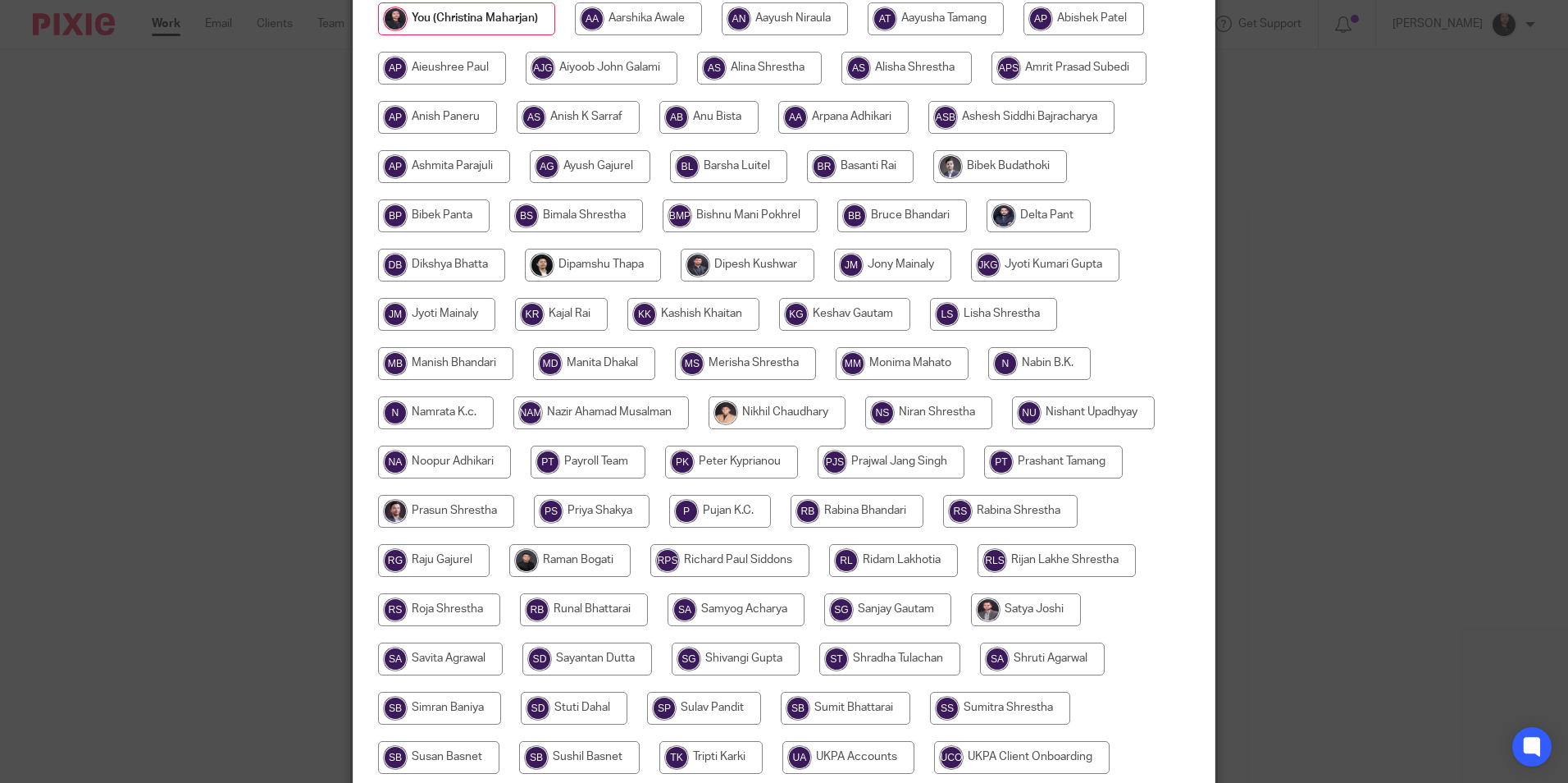
click at [893, 565] on input "radio" at bounding box center [893, 561] width 128 height 33
radio input "true"
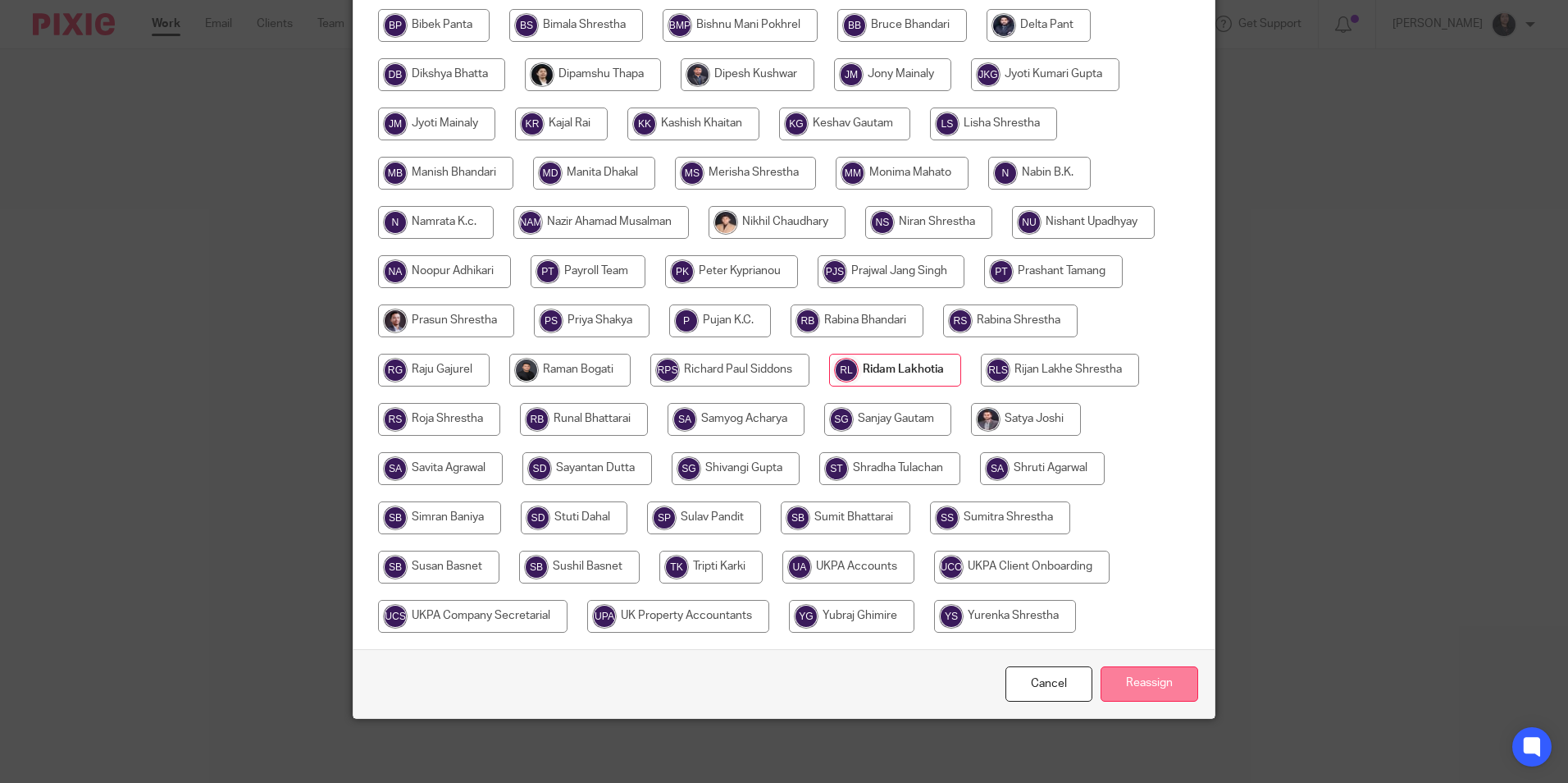
scroll to position [438, 0]
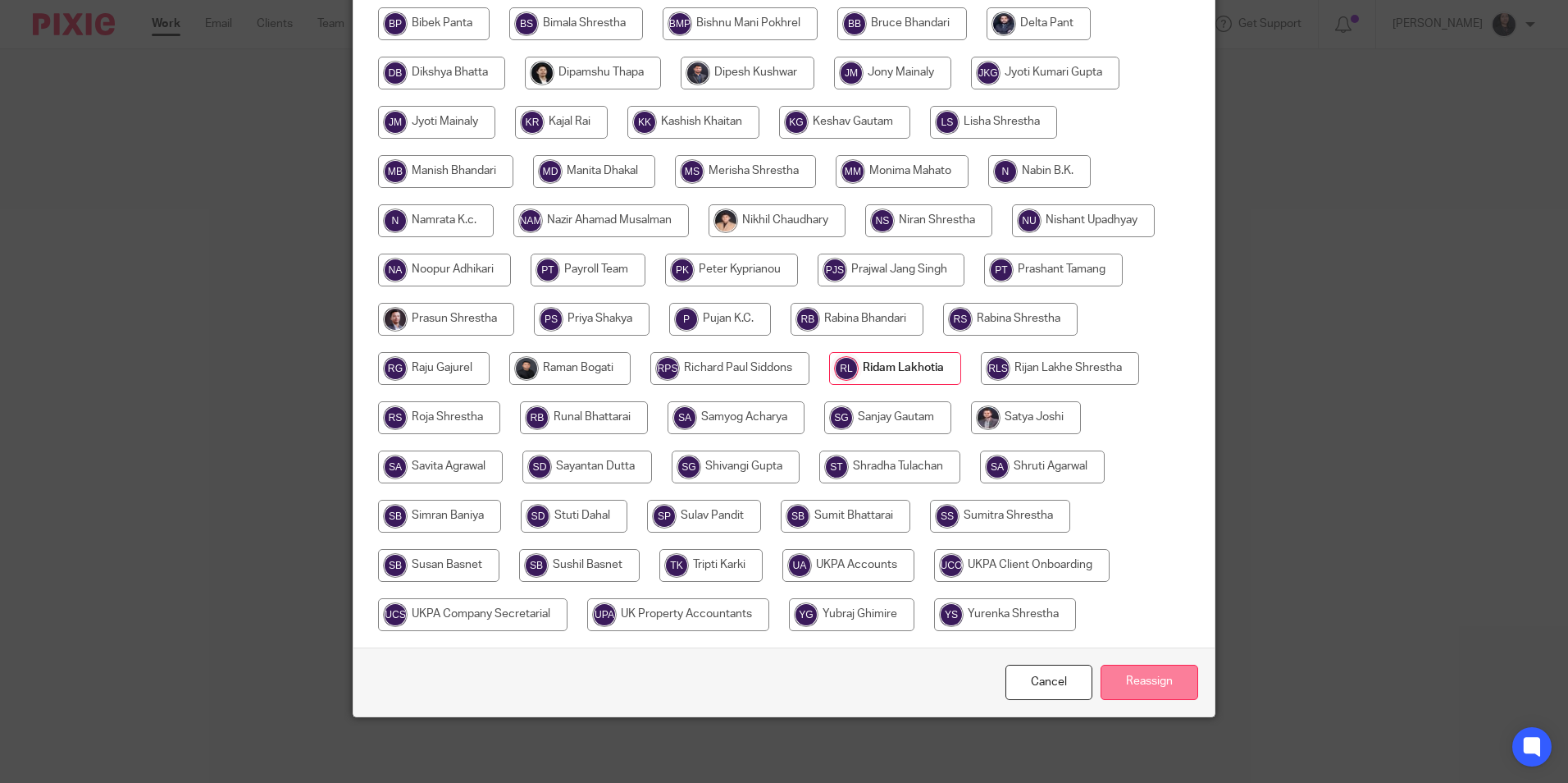
click at [1152, 681] on input "Reassign" at bounding box center [1149, 682] width 97 height 36
